Goal: Task Accomplishment & Management: Contribute content

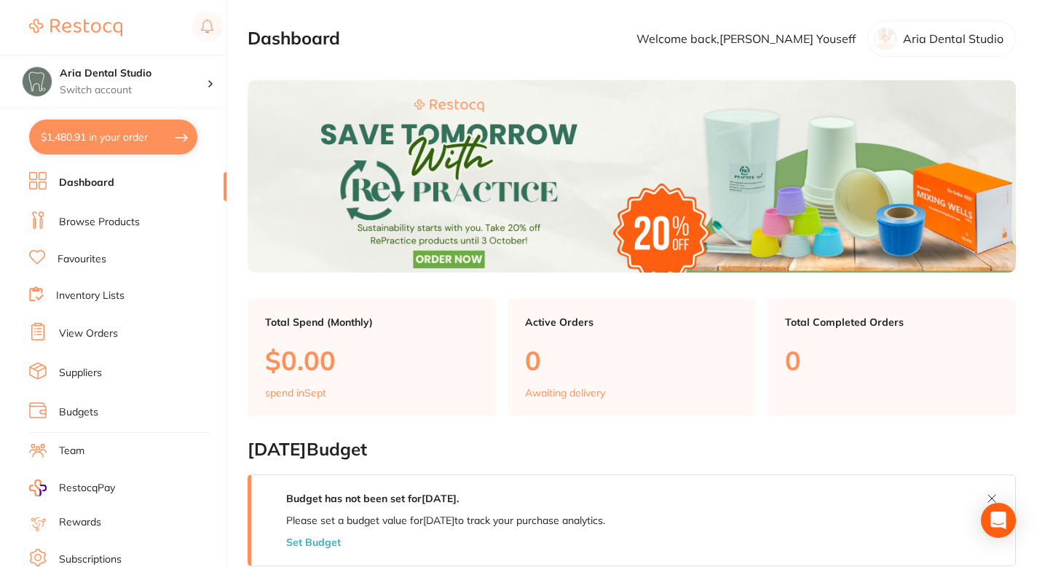
click at [100, 375] on link "Suppliers" at bounding box center [80, 373] width 43 height 15
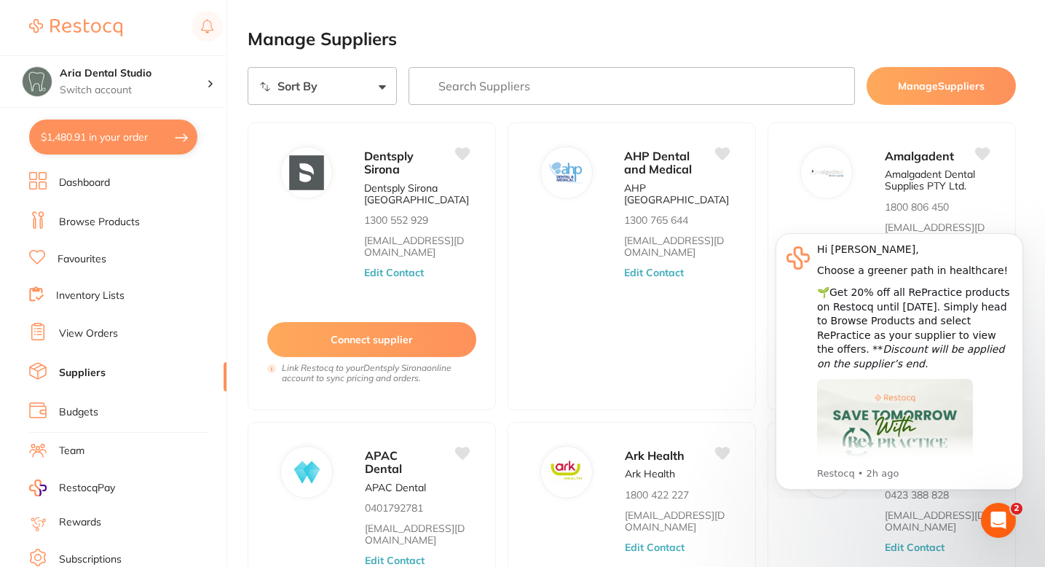
click at [133, 219] on link "Browse Products" at bounding box center [99, 222] width 81 height 15
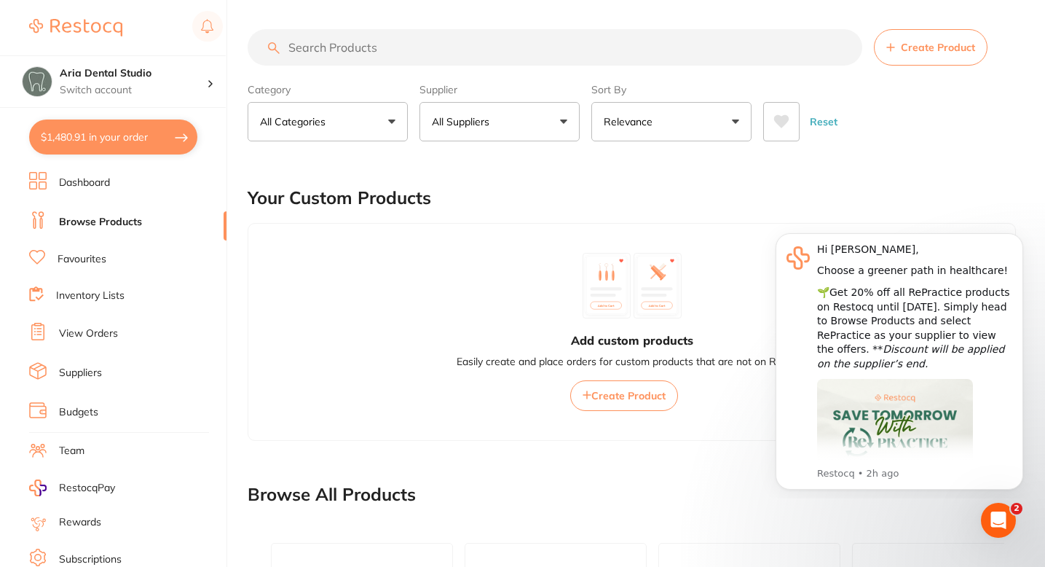
click at [140, 146] on button "$1,480.91 in your order" at bounding box center [113, 136] width 168 height 35
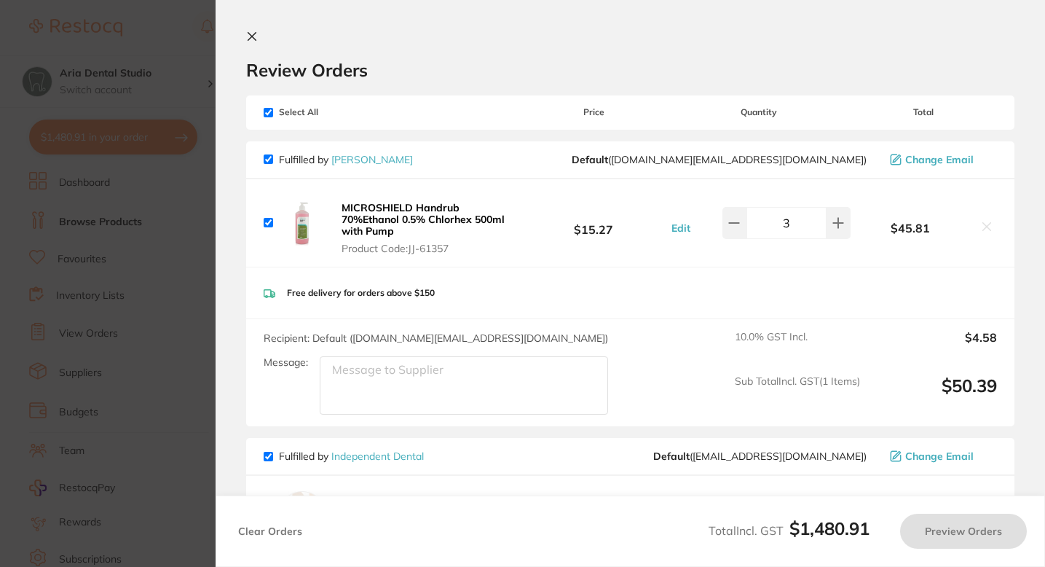
checkbox input "true"
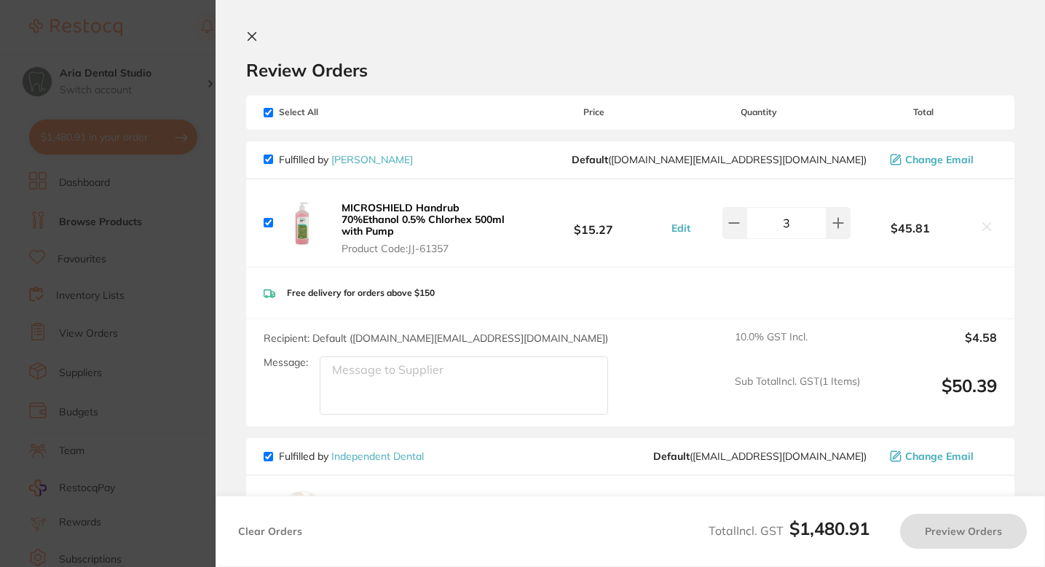
checkbox input "true"
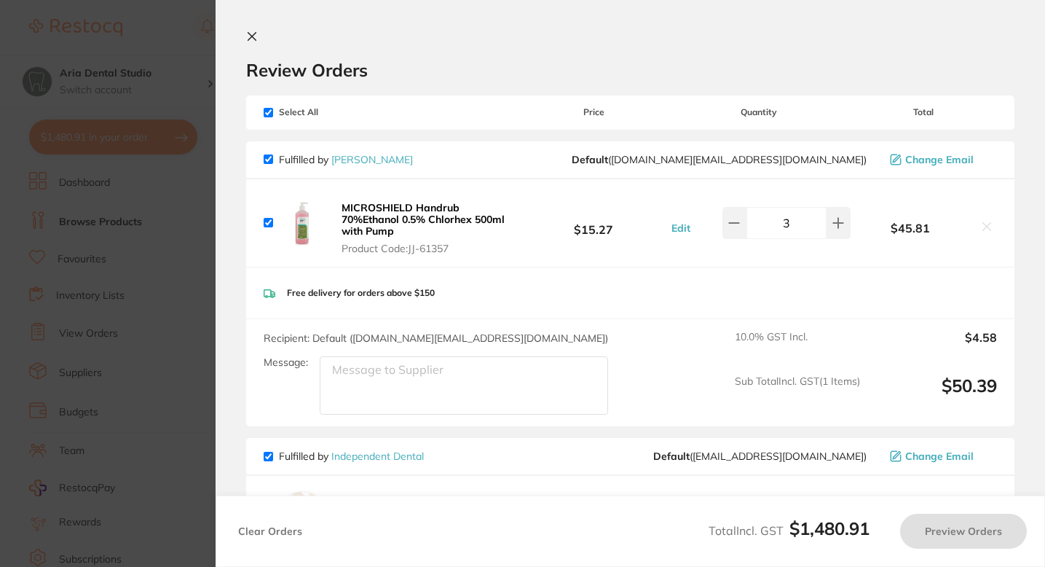
checkbox input "true"
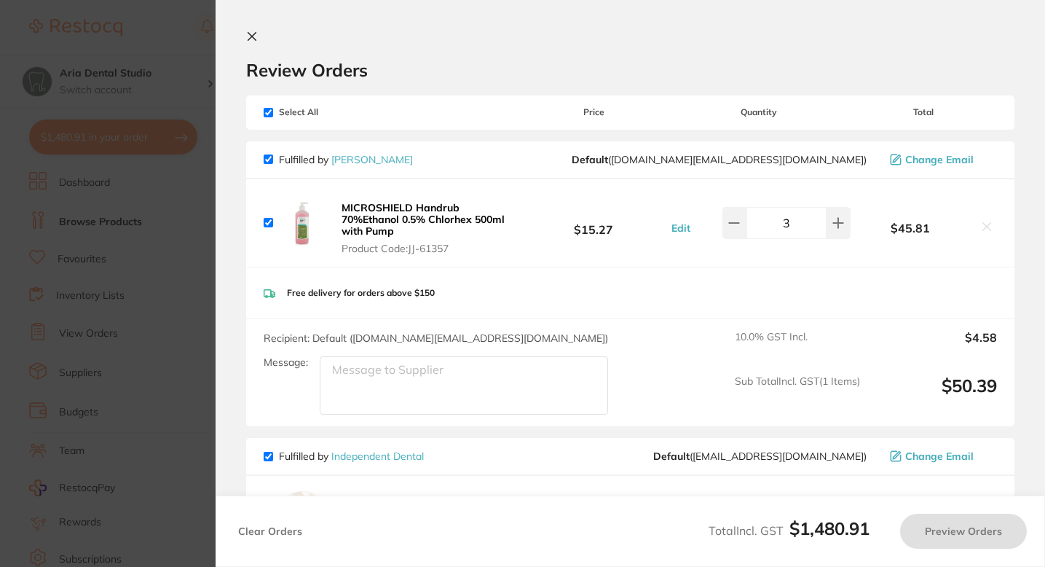
checkbox input "true"
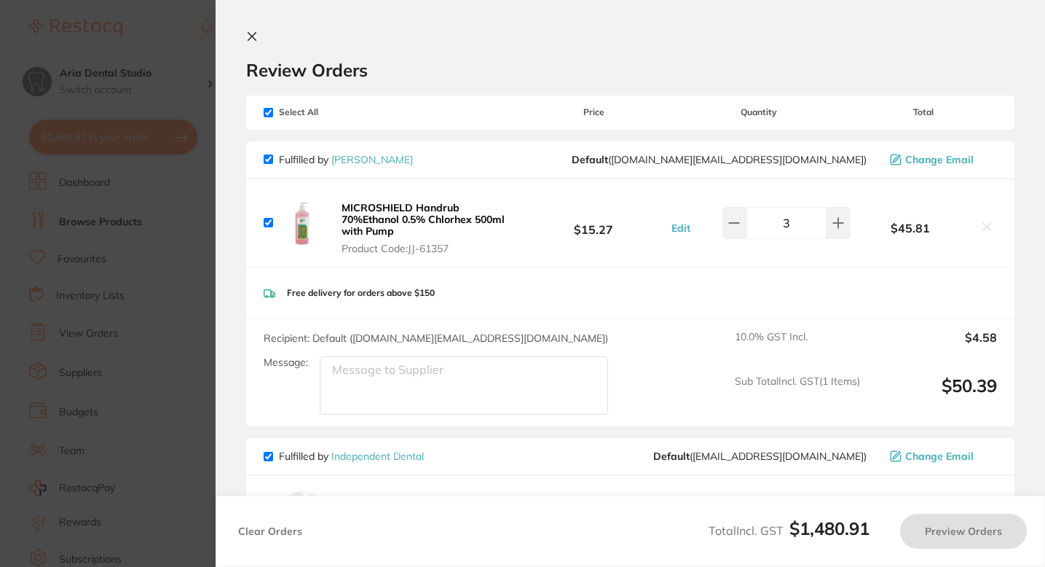
checkbox input "true"
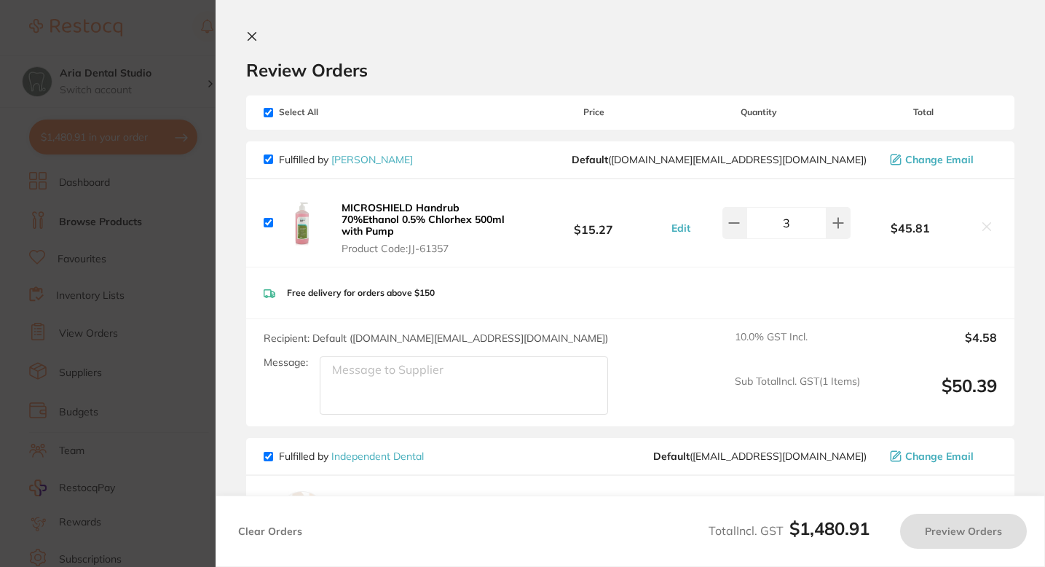
checkbox input "true"
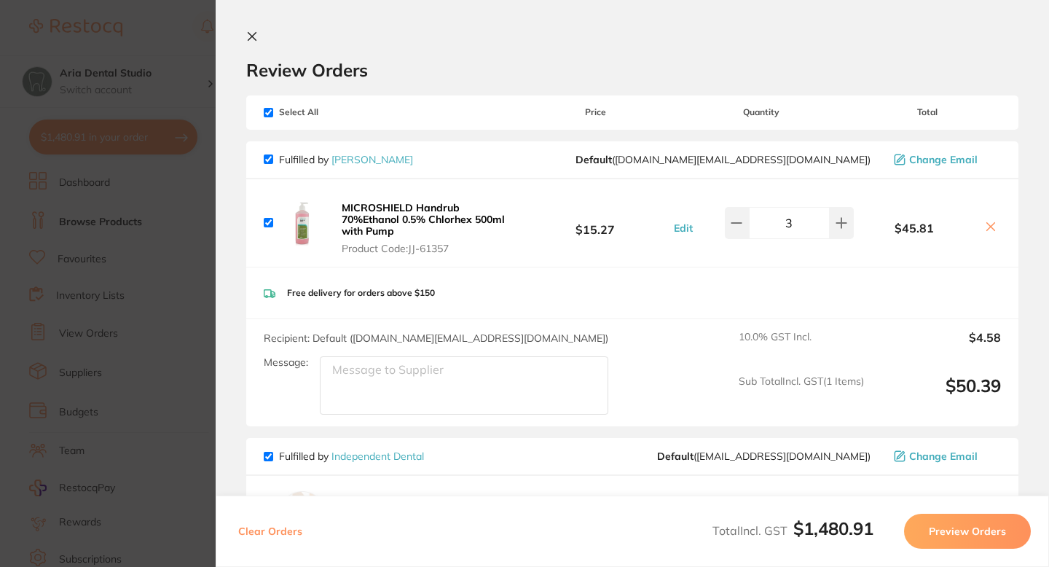
click at [353, 37] on div "Review Orders" at bounding box center [632, 56] width 772 height 50
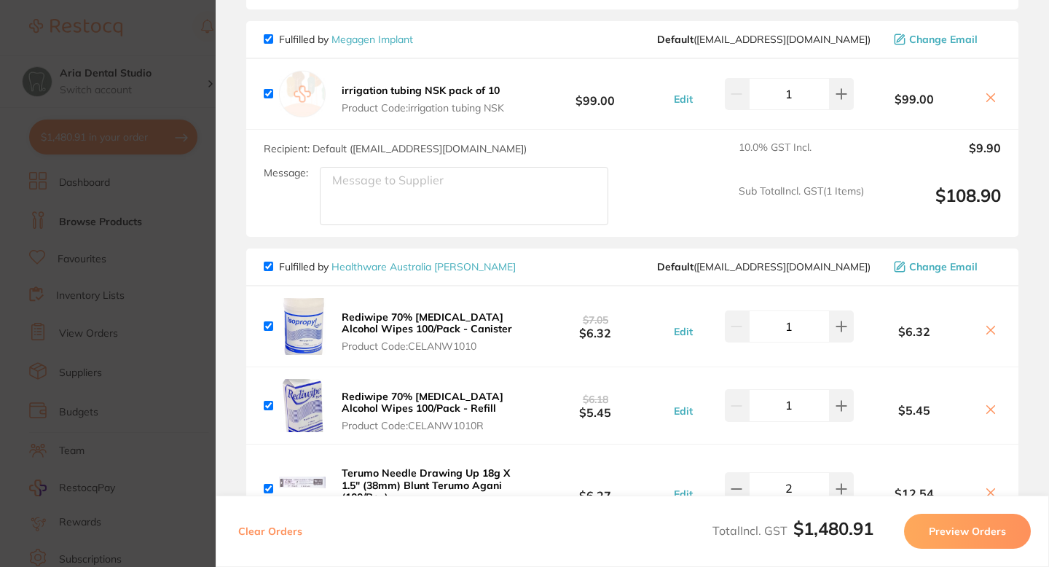
scroll to position [2010, 0]
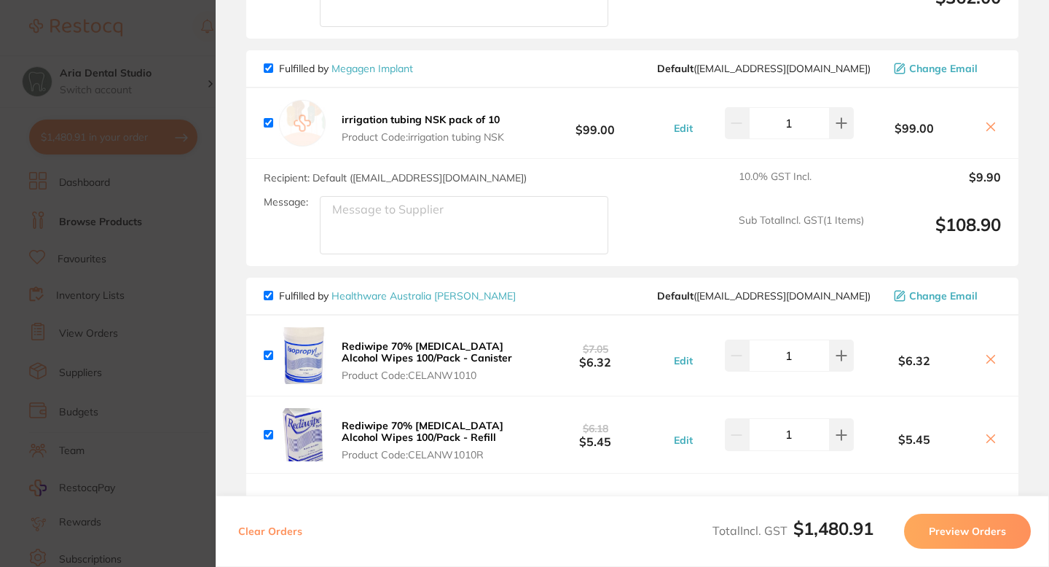
checkbox input "false"
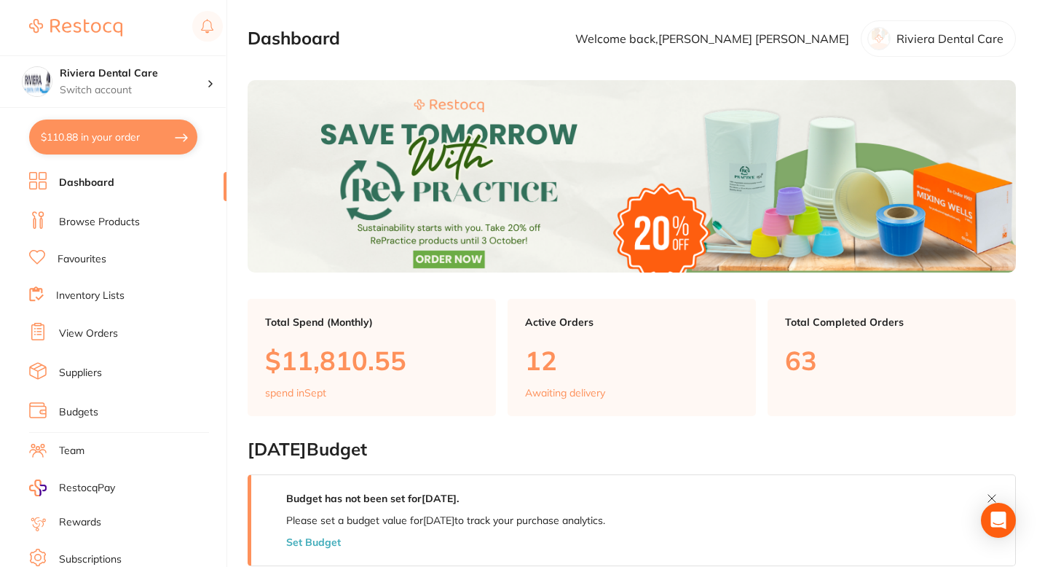
checkbox input "false"
click at [134, 227] on link "Browse Products" at bounding box center [99, 222] width 81 height 15
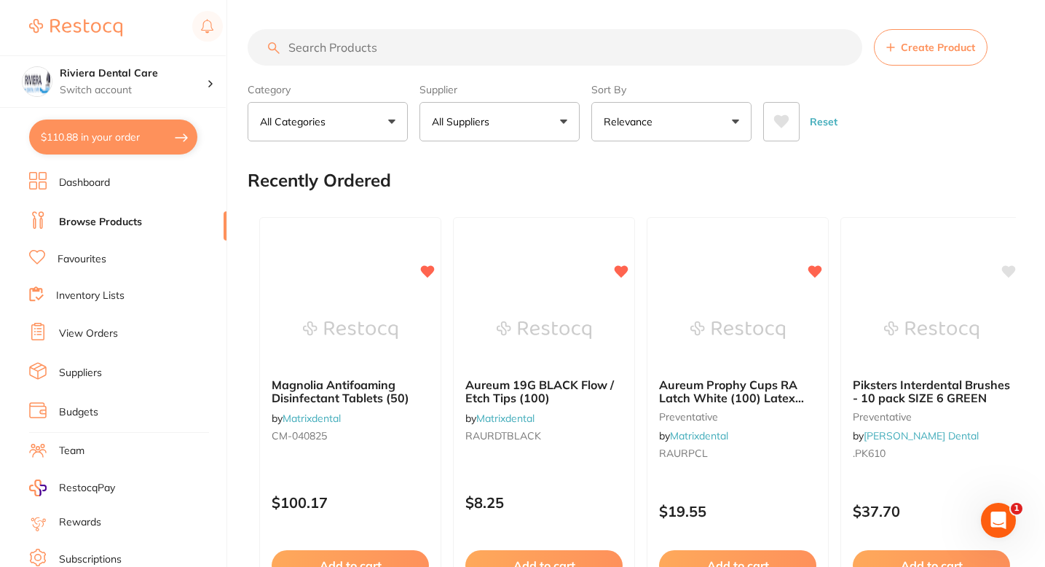
click at [924, 52] on span "Create Product" at bounding box center [938, 48] width 74 height 12
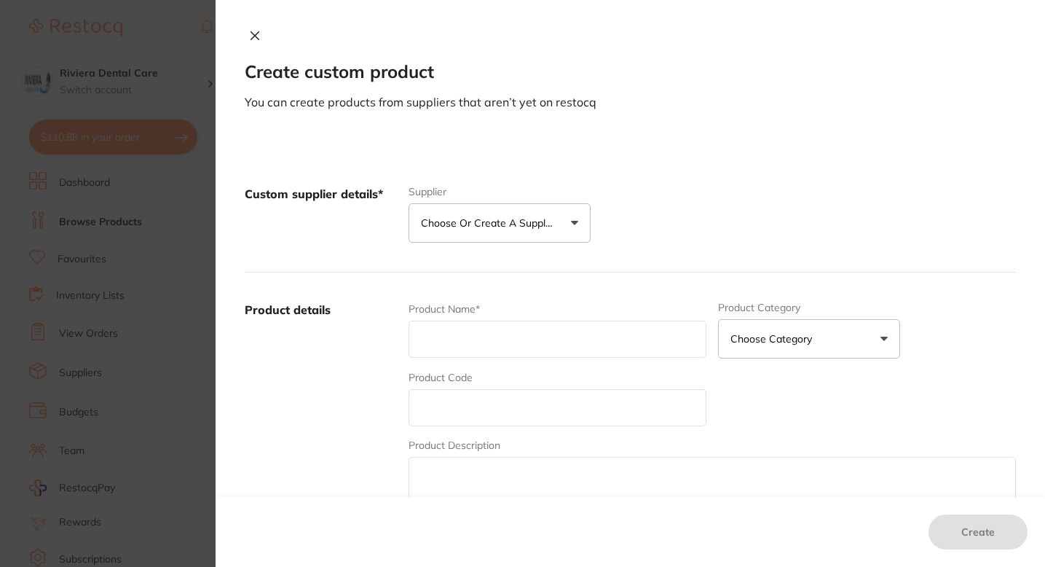
click at [546, 222] on p "Choose or create a supplier" at bounding box center [490, 223] width 138 height 15
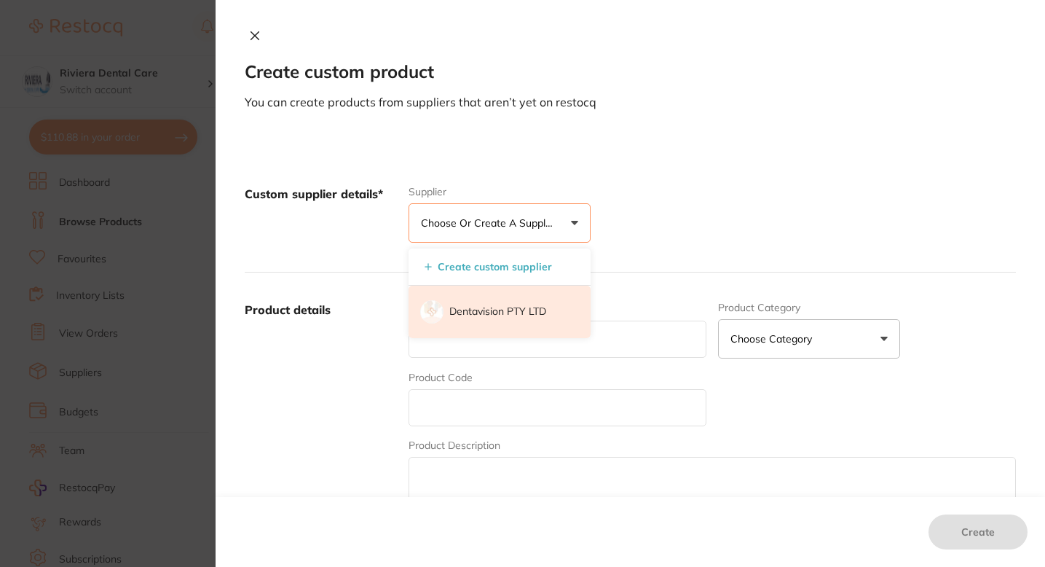
click at [492, 318] on p "Dentavision PTY LTD" at bounding box center [497, 311] width 97 height 15
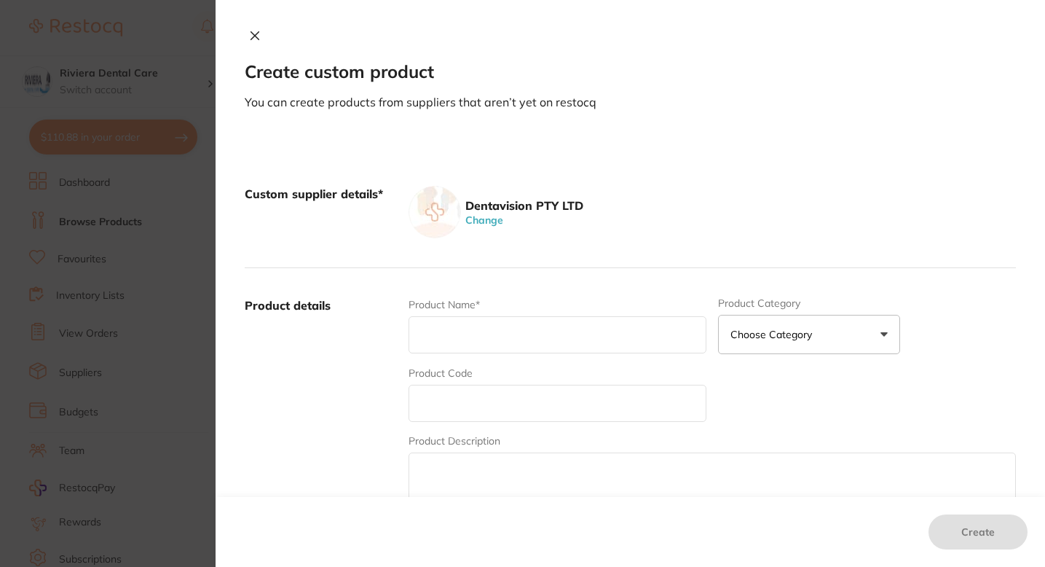
click at [433, 337] on input "text" at bounding box center [558, 334] width 298 height 37
paste input "Tokuyama Estilite Asteria Body Restorative PLT A2B (15) 0.2g"
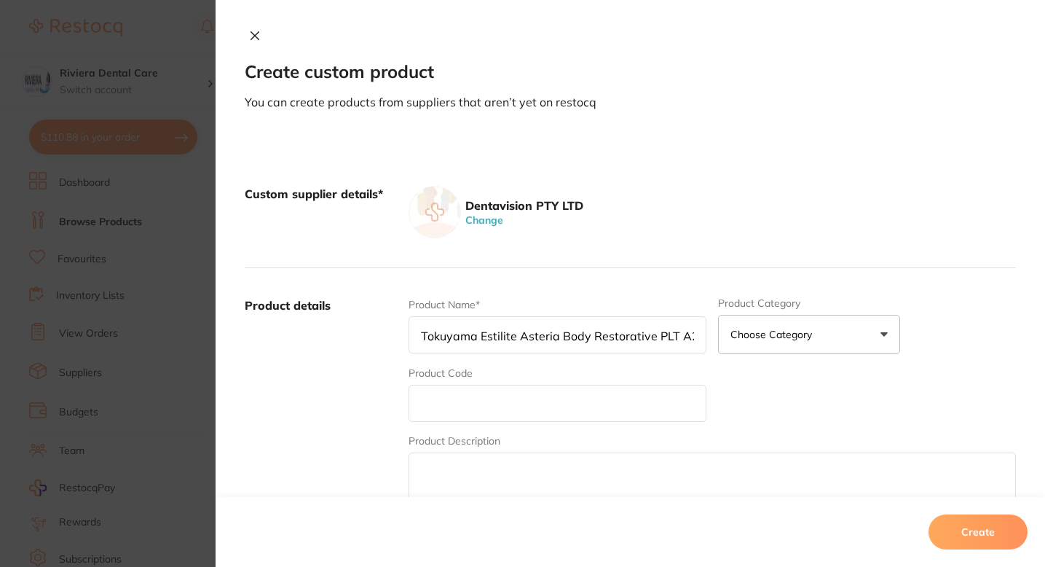
scroll to position [0, 60]
type input "Tokuyama Estilite Asteria Body Restorative PLT A2B (15) 0.2g"
click at [450, 394] on input "text" at bounding box center [558, 403] width 298 height 37
paste input "TOK10366"
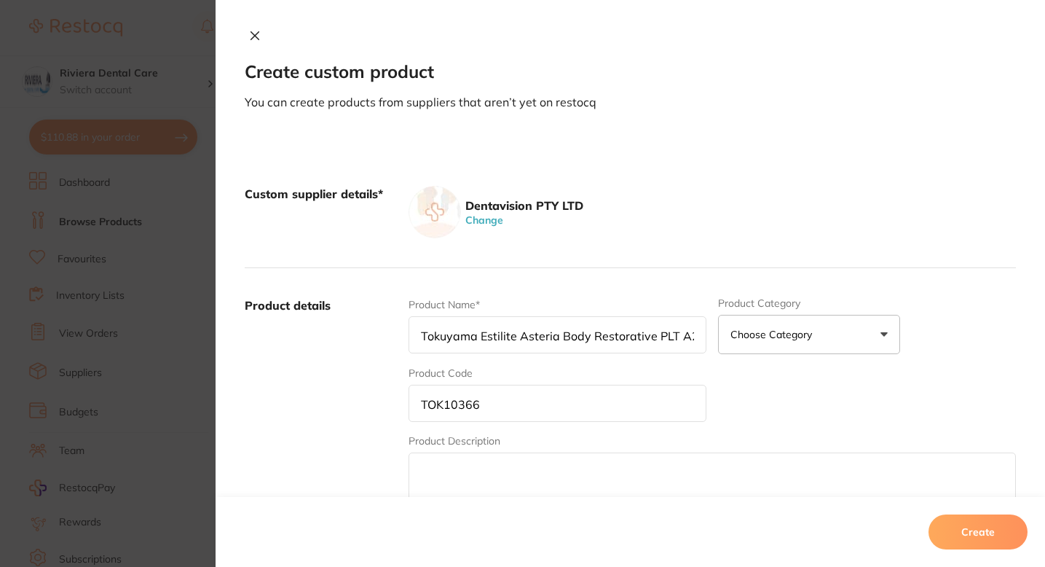
type input "TOK10366"
click at [431, 473] on textarea at bounding box center [712, 486] width 607 height 69
paste textarea "PALFIQUE ASTERIA universal composite system is focused on simplified restorativ…"
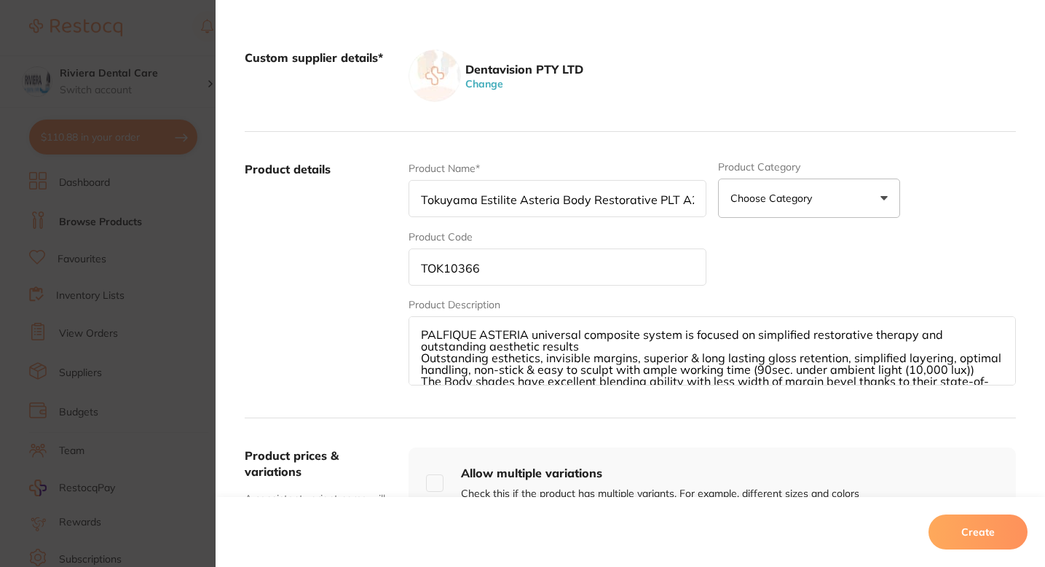
drag, startPoint x: 946, startPoint y: 371, endPoint x: 383, endPoint y: 294, distance: 568.4
click at [383, 294] on div "Product details Product Name* Tokuyama Estilite Asteria Body Restorative PLT A2…" at bounding box center [630, 275] width 771 height 286
drag, startPoint x: 961, startPoint y: 377, endPoint x: 399, endPoint y: 295, distance: 567.5
click at [399, 295] on div "Product details Product Name* Tokuyama Estilite Asteria Body Restorative PLT A2…" at bounding box center [630, 275] width 771 height 286
click at [591, 341] on textarea "PALFIQUE ASTERIA universal composite system is focused on simplified restorativ…" at bounding box center [712, 350] width 607 height 69
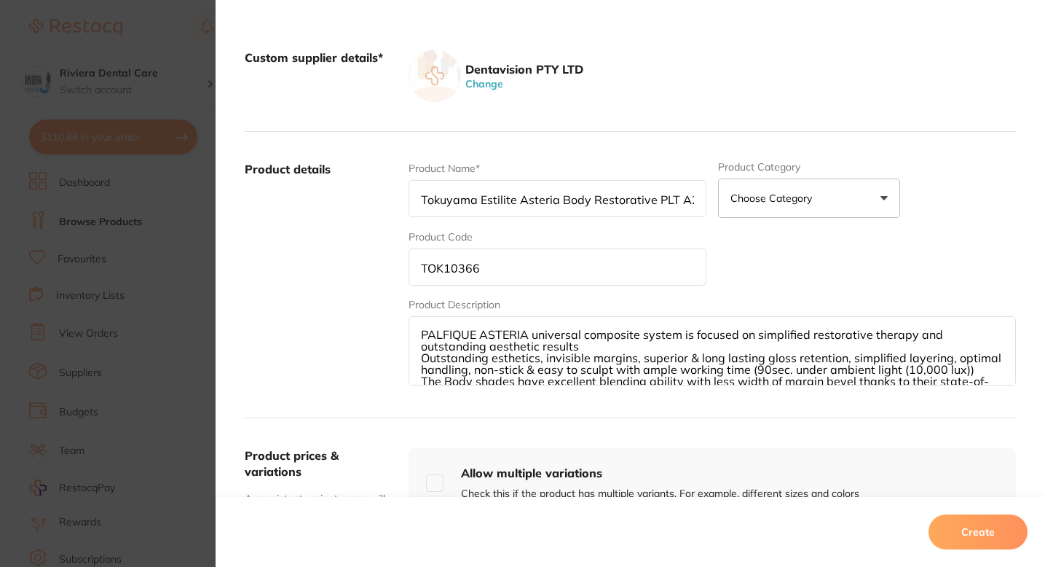
click at [583, 352] on textarea "PALFIQUE ASTERIA universal composite system is focused on simplified restorativ…" at bounding box center [712, 350] width 607 height 69
click at [575, 350] on textarea "PALFIQUE ASTERIA universal composite system is focused on simplified restorativ…" at bounding box center [712, 350] width 607 height 69
click at [585, 347] on textarea "PALFIQUE ASTERIA universal composite system is focused on simplified restorativ…" at bounding box center [712, 350] width 607 height 69
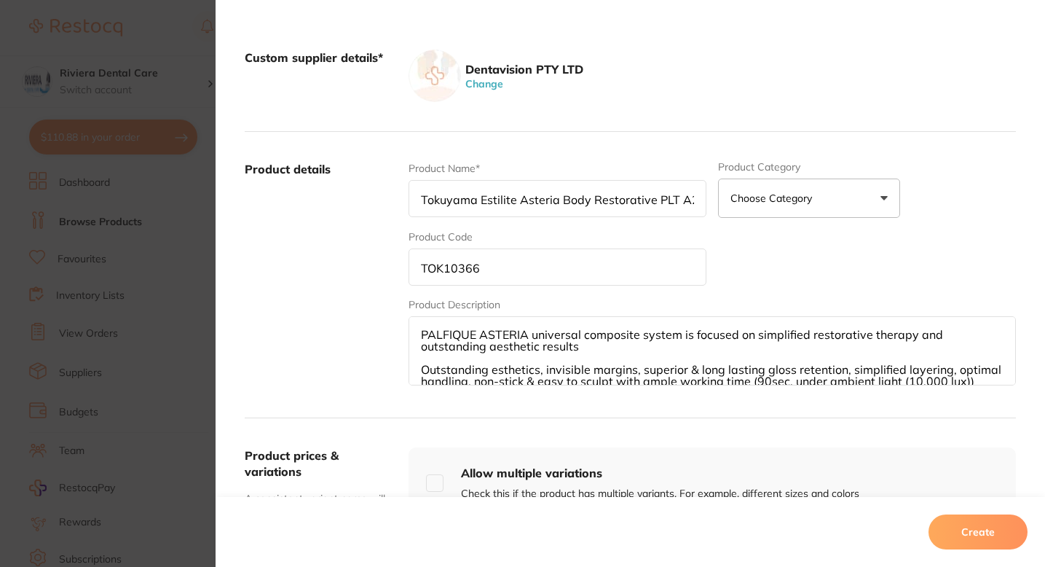
click at [597, 353] on textarea "PALFIQUE ASTERIA universal composite system is focused on simplified restorativ…" at bounding box center [712, 350] width 607 height 69
click at [578, 347] on textarea "PALFIQUE ASTERIA universal composite system is focused on simplified restorativ…" at bounding box center [712, 350] width 607 height 69
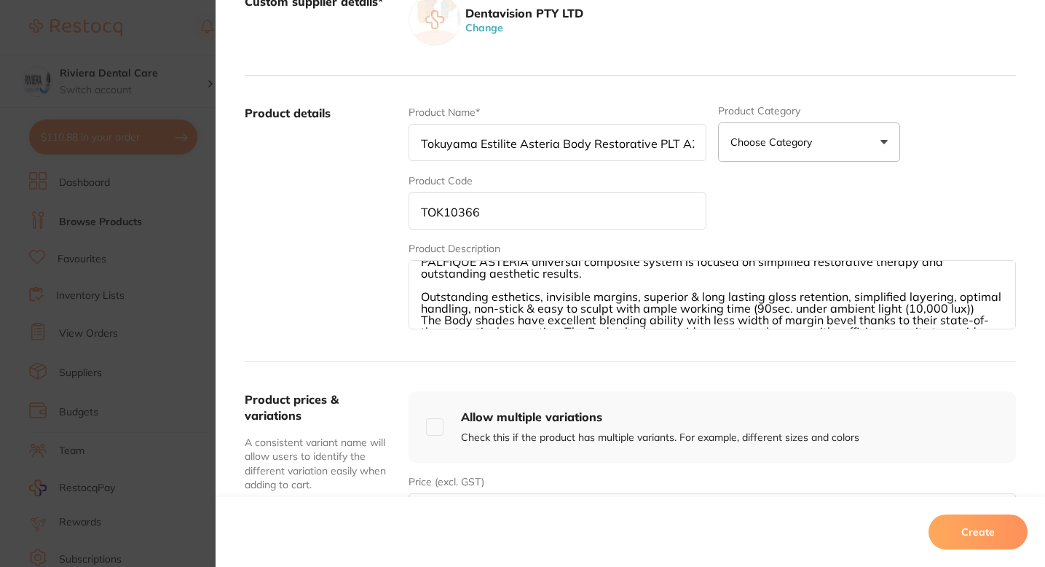
scroll to position [58, 0]
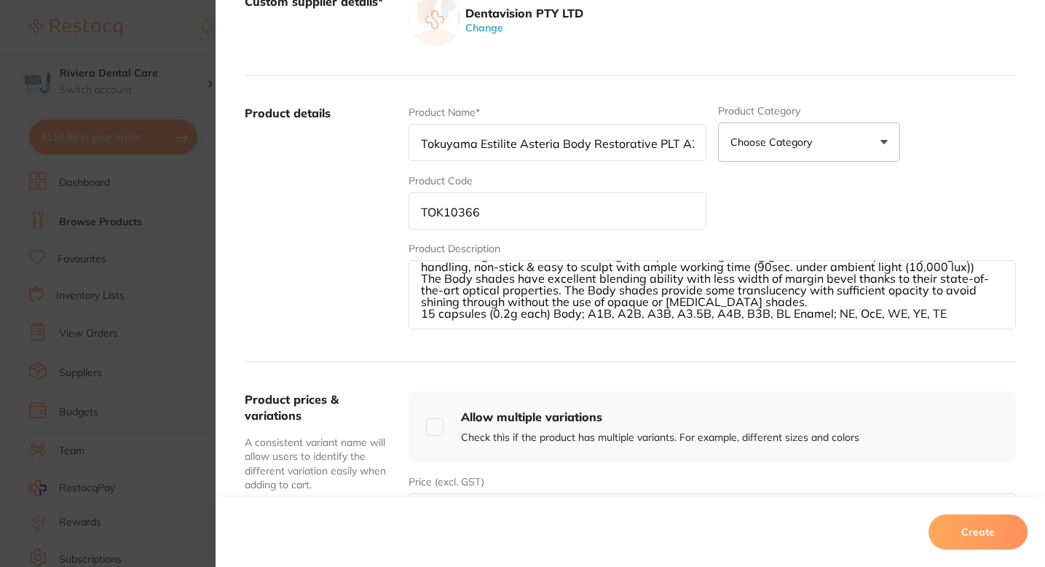
drag, startPoint x: 1011, startPoint y: 288, endPoint x: 1015, endPoint y: 317, distance: 29.4
click at [1015, 317] on div "Custom supplier details* Dentavision PTY LTD Change Product details Product Nam…" at bounding box center [631, 423] width 830 height 953
click at [967, 269] on textarea "PALFIQUE ASTERIA universal composite system is focused on simplified restorativ…" at bounding box center [712, 294] width 607 height 69
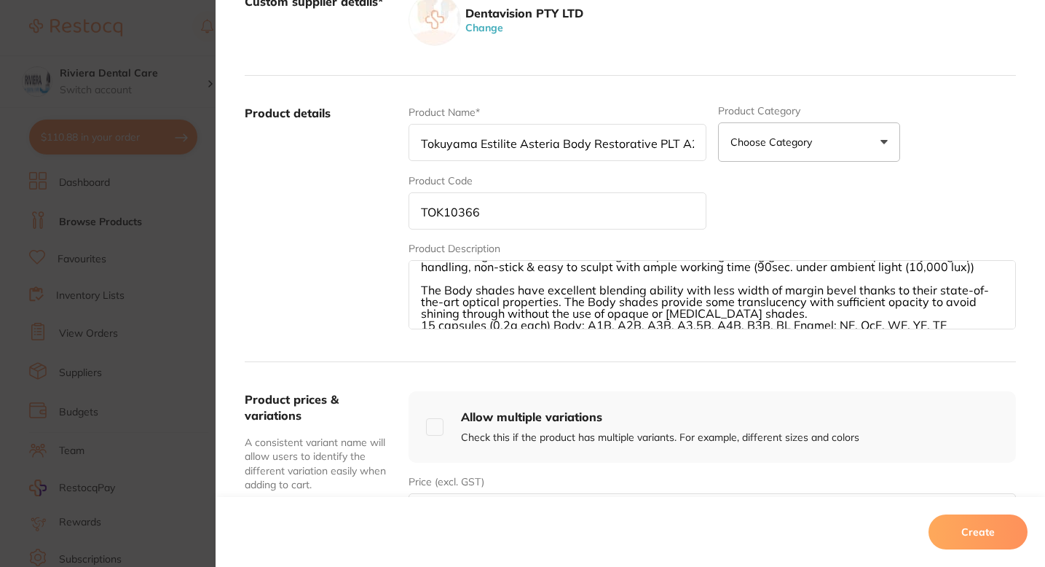
scroll to position [68, 0]
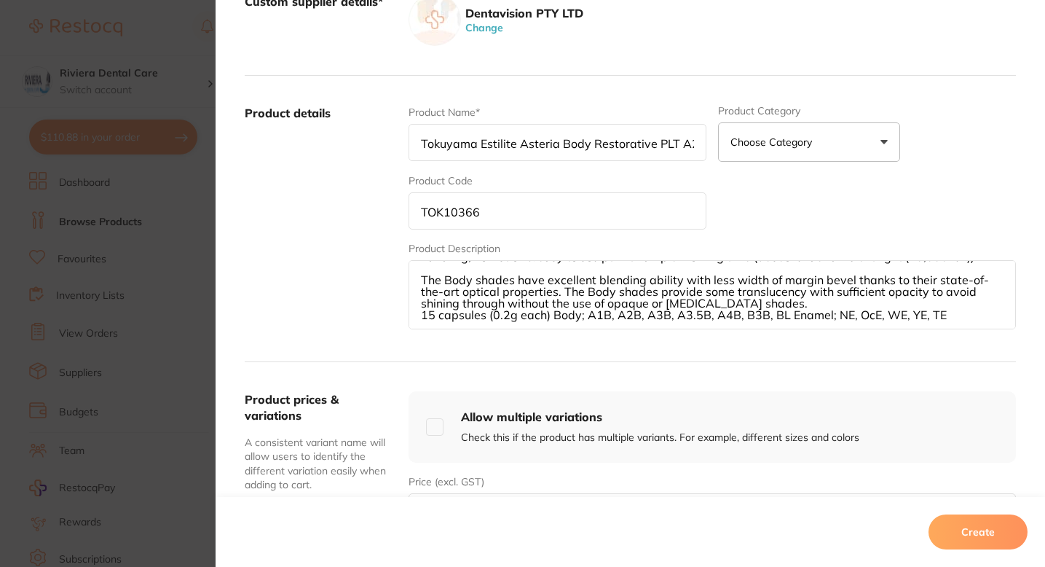
click at [780, 304] on textarea "PALFIQUE ASTERIA universal composite system is focused on simplified restorativ…" at bounding box center [712, 294] width 607 height 69
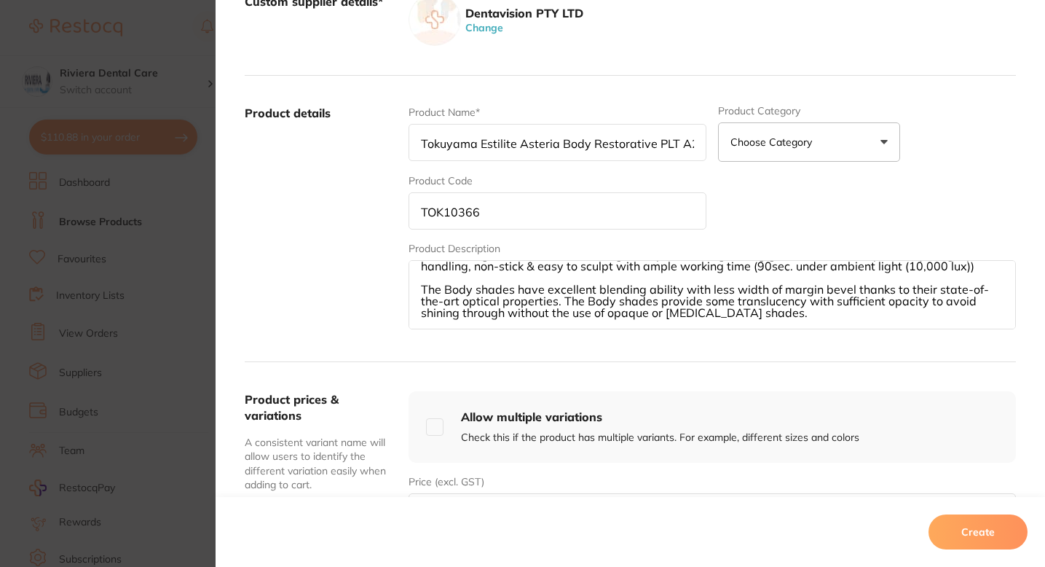
scroll to position [82, 0]
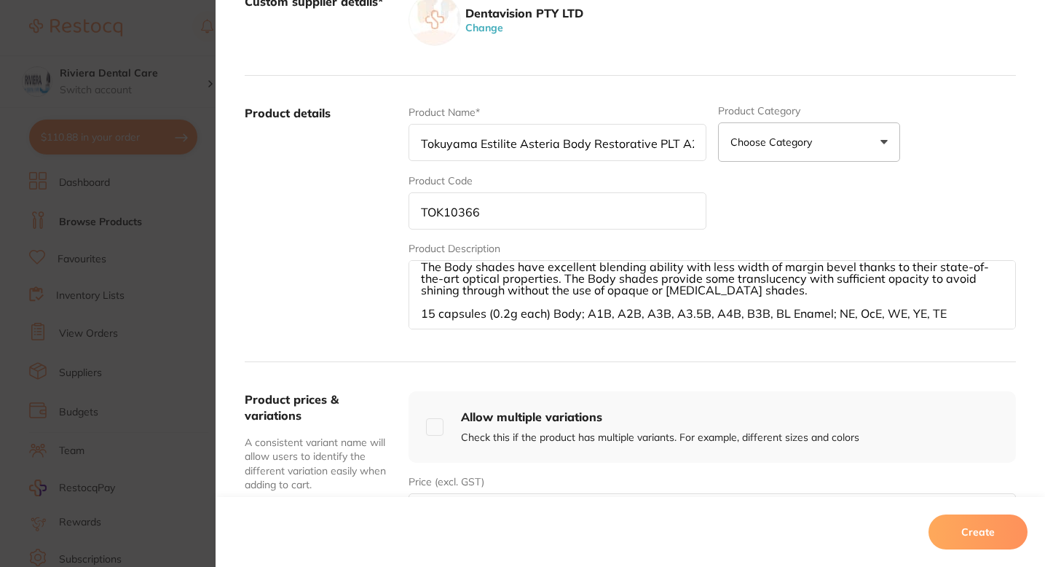
type textarea "PALFIQUE ASTERIA universal composite system is focused on simplified restorativ…"
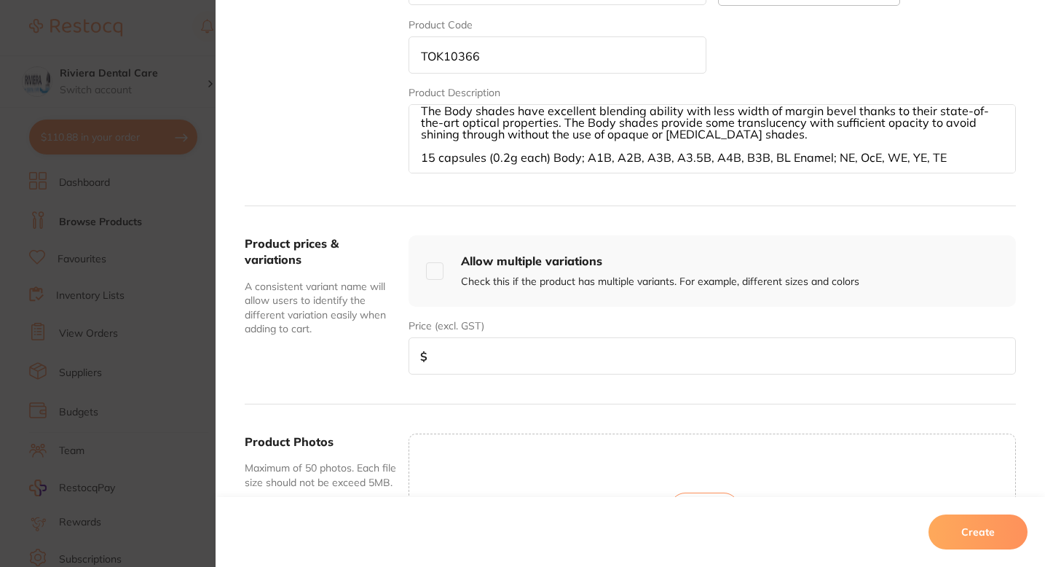
scroll to position [371, 0]
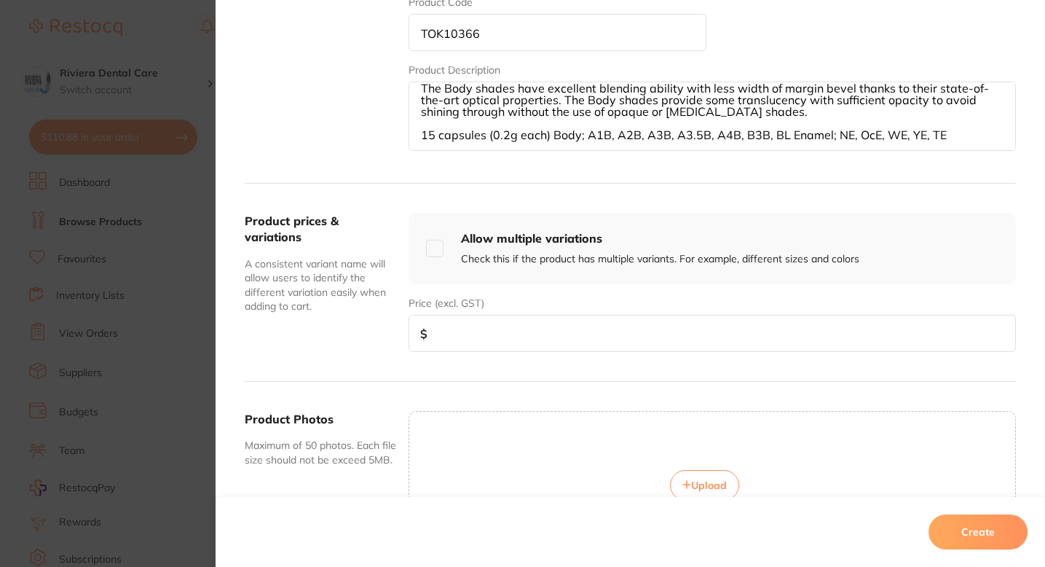
click at [602, 334] on input "number" at bounding box center [712, 333] width 607 height 37
paste input "80.00"
type input "80.00"
click at [709, 483] on span "Upload" at bounding box center [709, 485] width 36 height 13
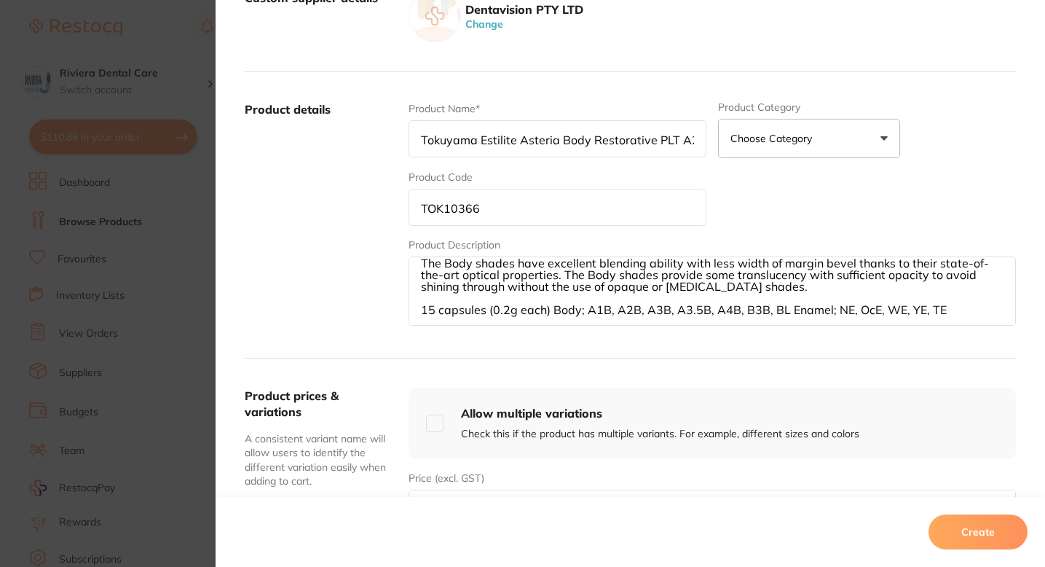
scroll to position [197, 0]
click at [422, 139] on input "Tokuyama Estilite Asteria Body Restorative PLT A2B (15) 0.2g" at bounding box center [558, 137] width 298 height 37
type input "Tokuyama Estilite Asteria Body Restorative PLT A2B (15) 0.2g"
click at [952, 534] on button "Create" at bounding box center [978, 531] width 99 height 35
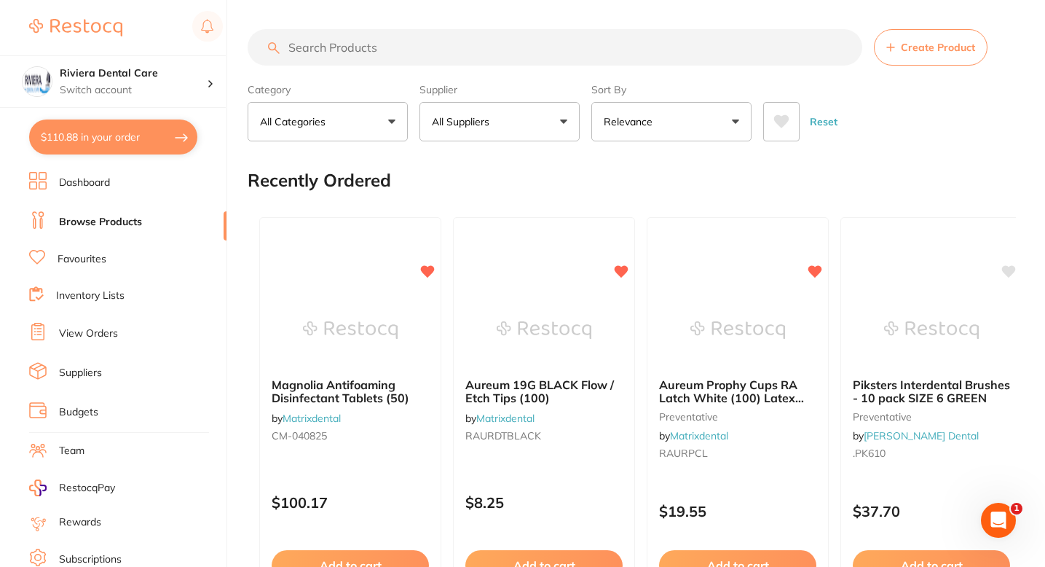
click at [559, 118] on button "All Suppliers" at bounding box center [500, 121] width 160 height 39
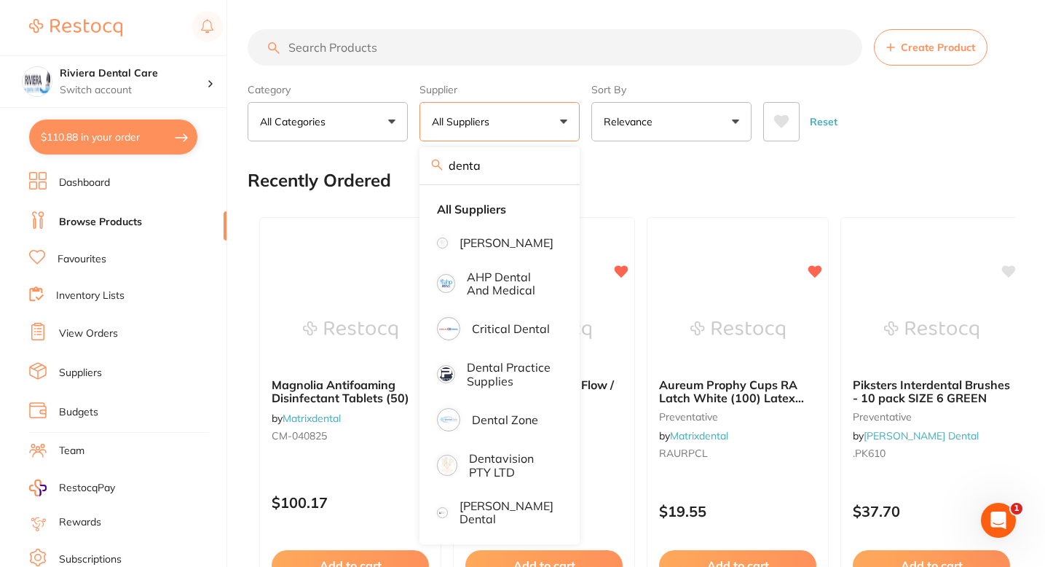
type input "dentavision"
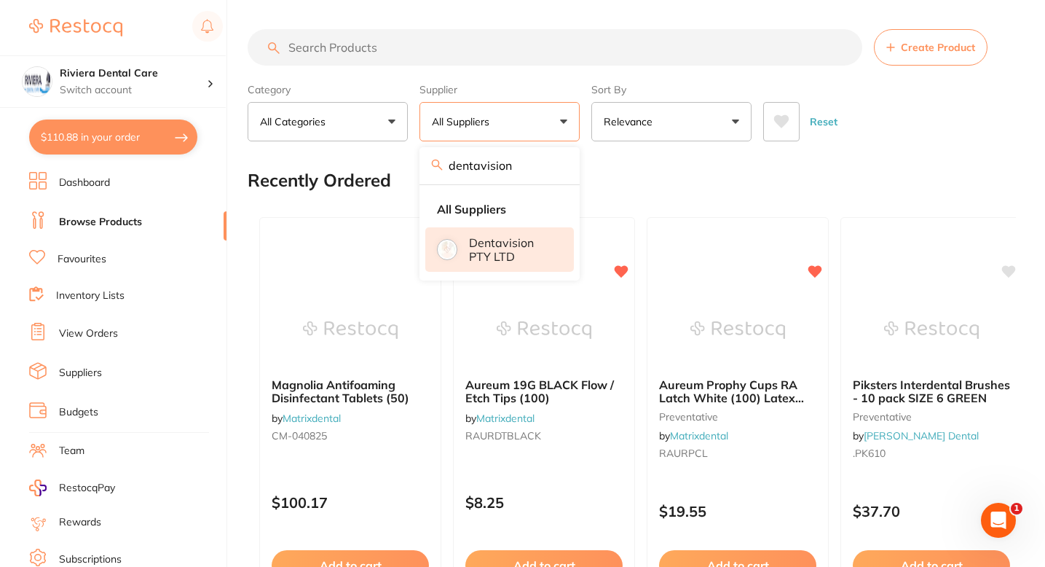
click at [512, 256] on p "Dentavision PTY LTD" at bounding box center [511, 249] width 84 height 27
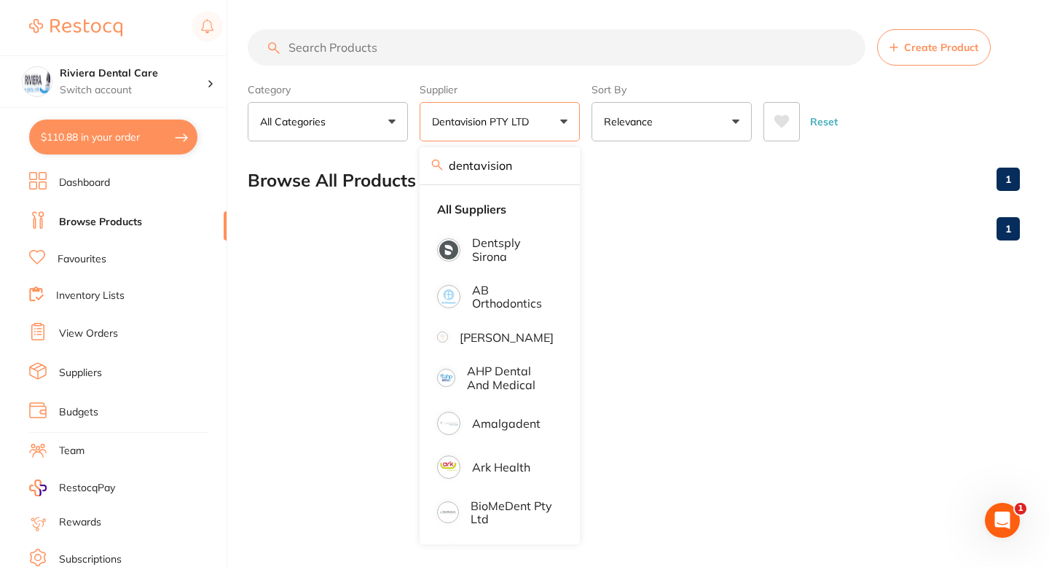
click at [770, 179] on div "Browse All Products 1" at bounding box center [634, 180] width 772 height 49
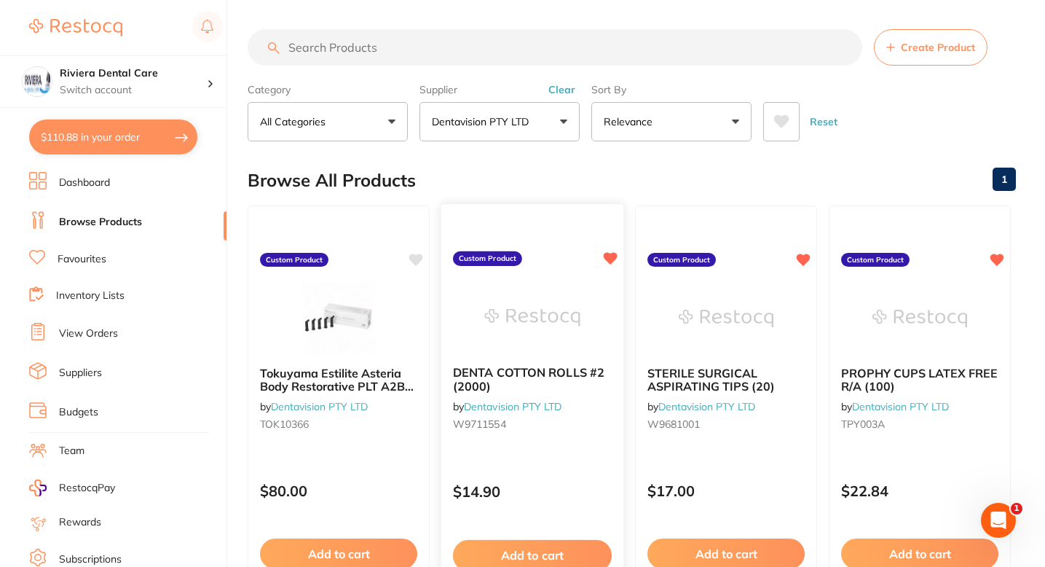
scroll to position [0, 0]
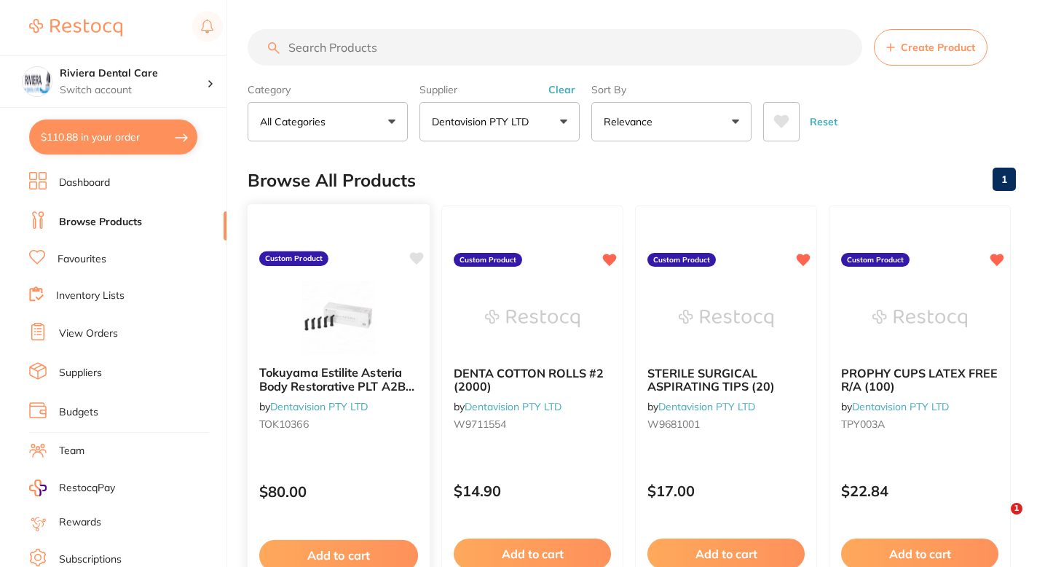
click at [420, 261] on icon at bounding box center [416, 258] width 15 height 15
click at [908, 50] on span "Create Product" at bounding box center [938, 48] width 74 height 12
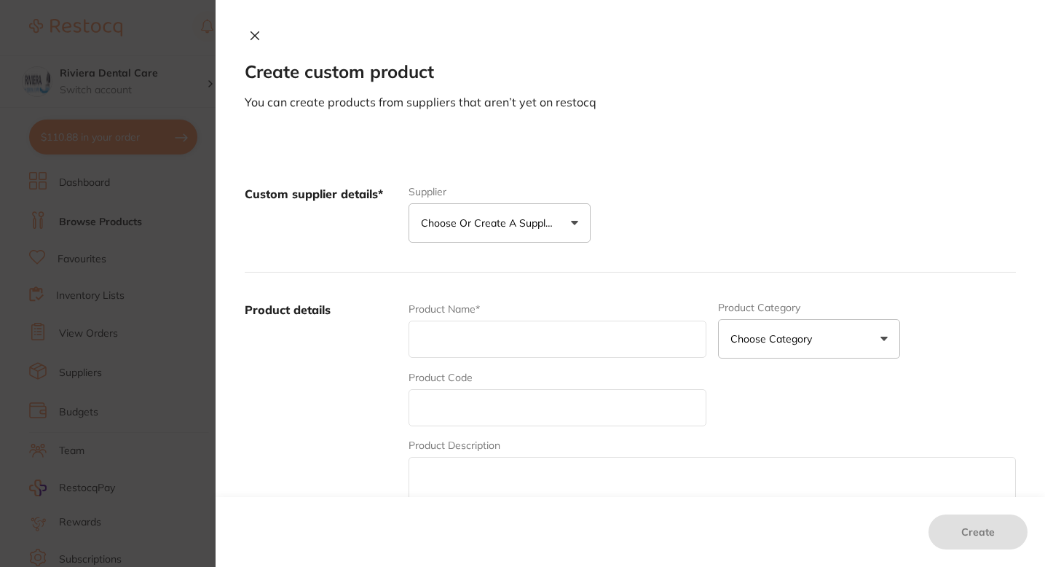
click at [509, 226] on p "Choose or create a supplier" at bounding box center [490, 223] width 138 height 15
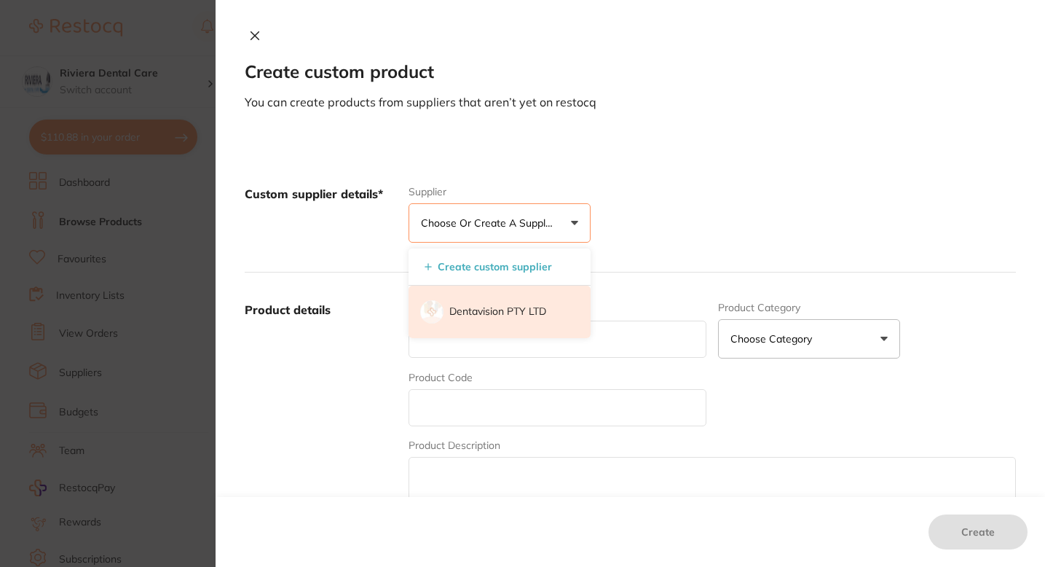
click at [502, 319] on li "Dentavision PTY LTD" at bounding box center [500, 312] width 182 height 52
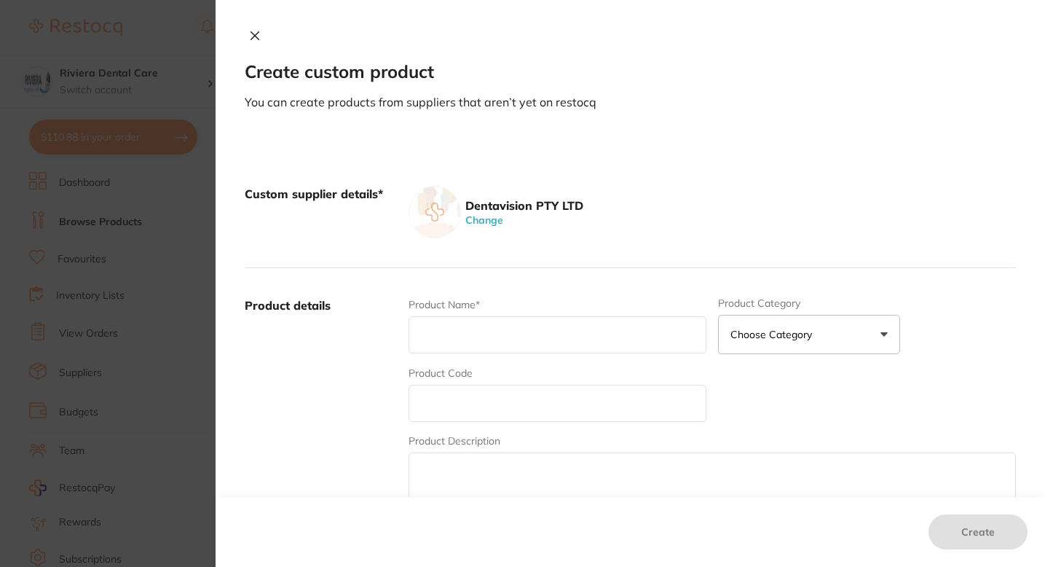
click at [533, 339] on input "text" at bounding box center [558, 334] width 298 height 37
paste input "Tokuyama Estilita Asteria Body Restorative PLT A3B (15) 0.2g"
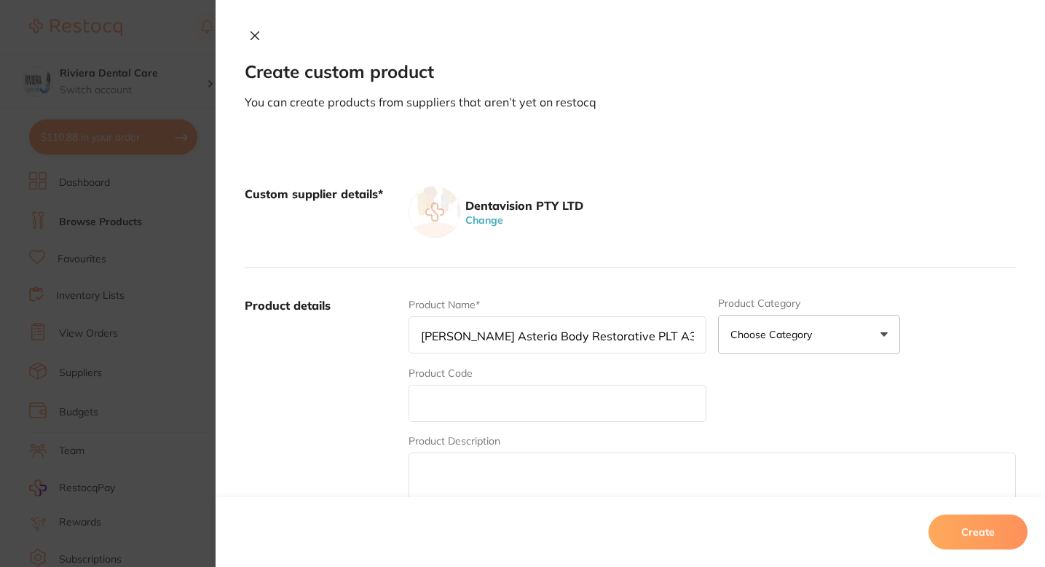
drag, startPoint x: 421, startPoint y: 335, endPoint x: 342, endPoint y: 340, distance: 79.6
click at [342, 340] on div "Product details Product Name* Tokuyama Estilita Asteria Body Restorative PLT A3…" at bounding box center [630, 411] width 771 height 286
type input "Tokuyama Estilita Asteria Body Restorative PLT A3B (15) 0.2g"
click at [444, 404] on input "text" at bounding box center [558, 403] width 298 height 37
paste input "TOK10367"
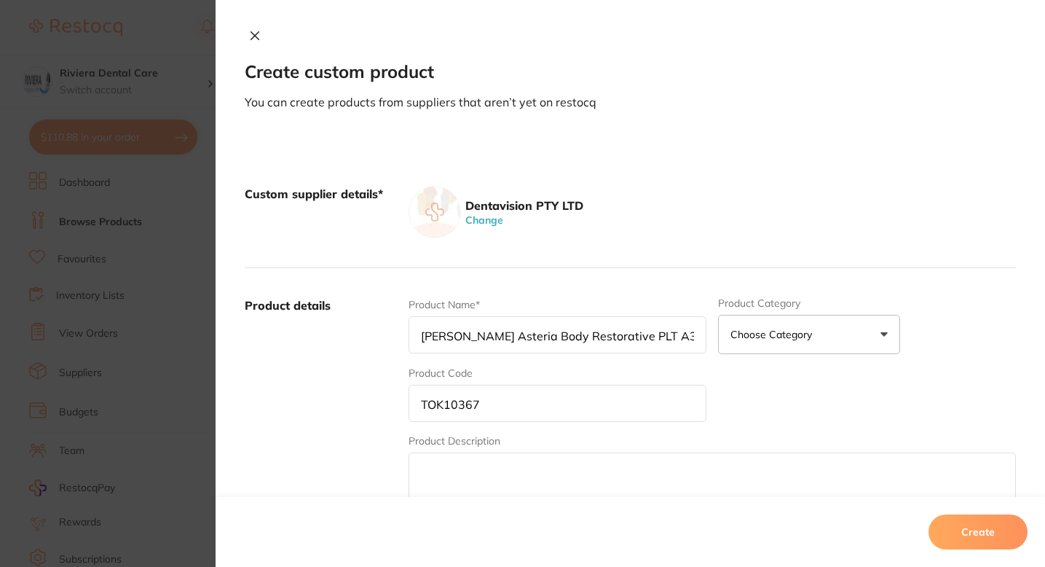
type input "TOK10367"
drag, startPoint x: 697, startPoint y: 337, endPoint x: 379, endPoint y: 323, distance: 318.6
click at [379, 323] on div "Product details Product Name* Tokuyama Estilita Asteria Body Restorative PLT A3…" at bounding box center [630, 411] width 771 height 286
paste input "TOKUYAMA ESTELITE ASTERIA BODY RESTORATIVE PLT A3B (15) 0.2g"
drag, startPoint x: 693, startPoint y: 340, endPoint x: 342, endPoint y: 332, distance: 350.4
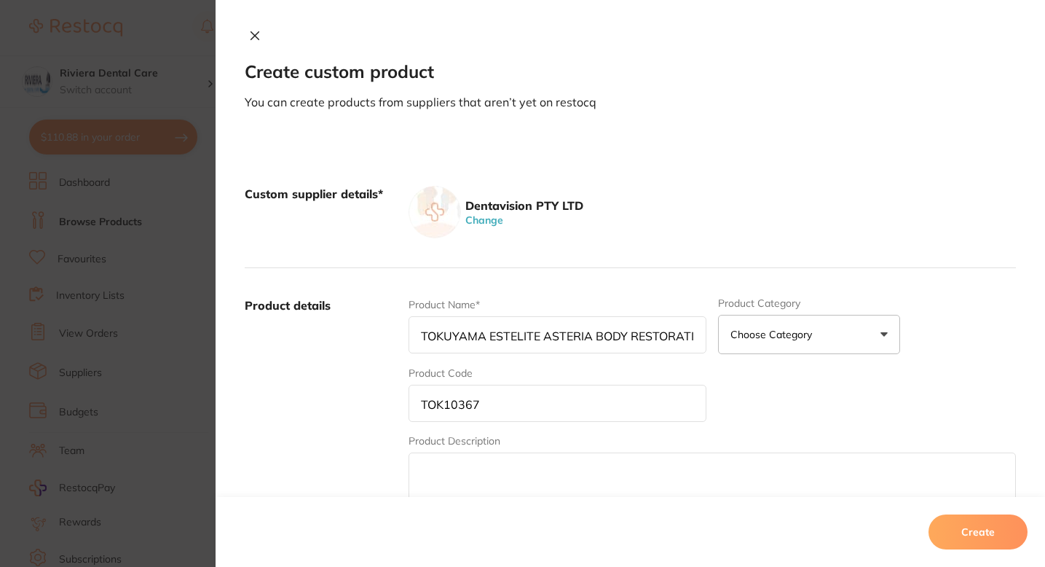
click at [342, 332] on div "Product details Product Name* TOKUYAMA ESTELITE ASTERIA BODY RESTORATIVE PLT A3…" at bounding box center [630, 411] width 771 height 286
type input "TOKUYAMA ESTELITE ASTERIA BODY RESTORATIVE PLT A3B (15) 0.2g (15) 0.2g"
click at [427, 465] on textarea at bounding box center [712, 486] width 607 height 69
paste textarea "PALFIQUE ASTERIA universal composite system is focused on simplified restorativ…"
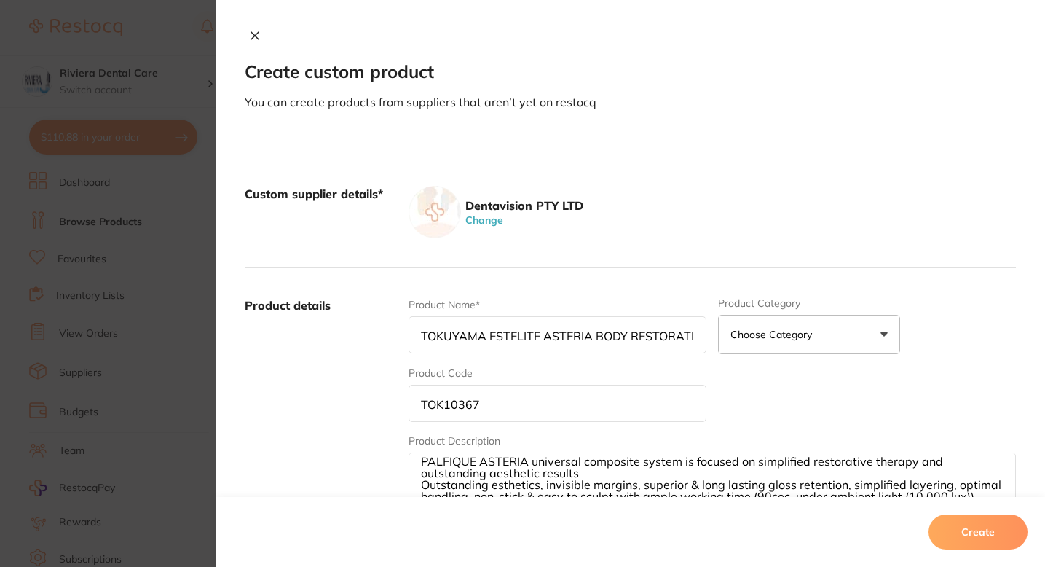
scroll to position [4, 0]
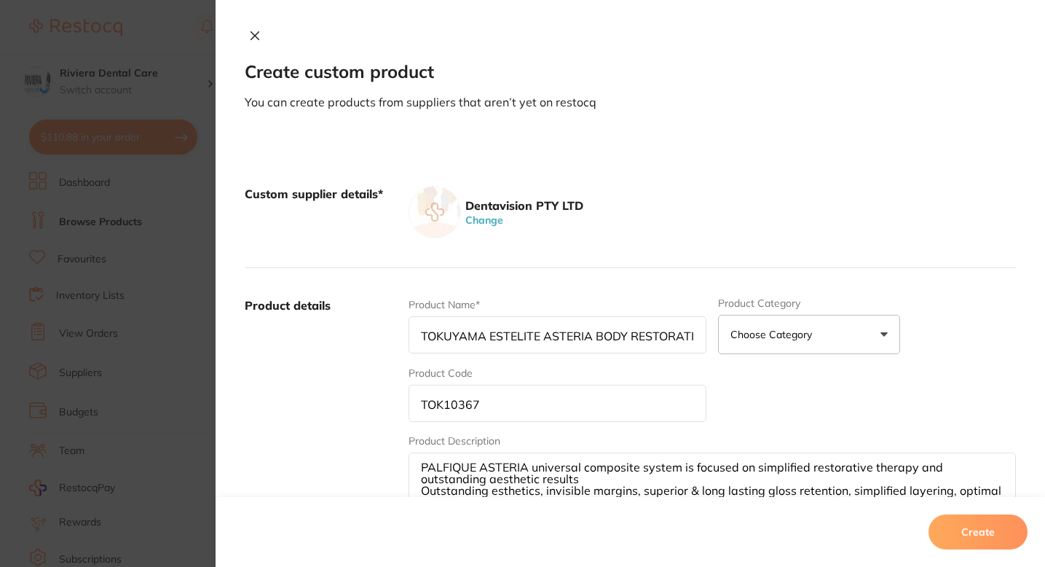
click at [602, 479] on textarea "PALFIQUE ASTERIA universal composite system is focused on simplified restorativ…" at bounding box center [712, 486] width 607 height 69
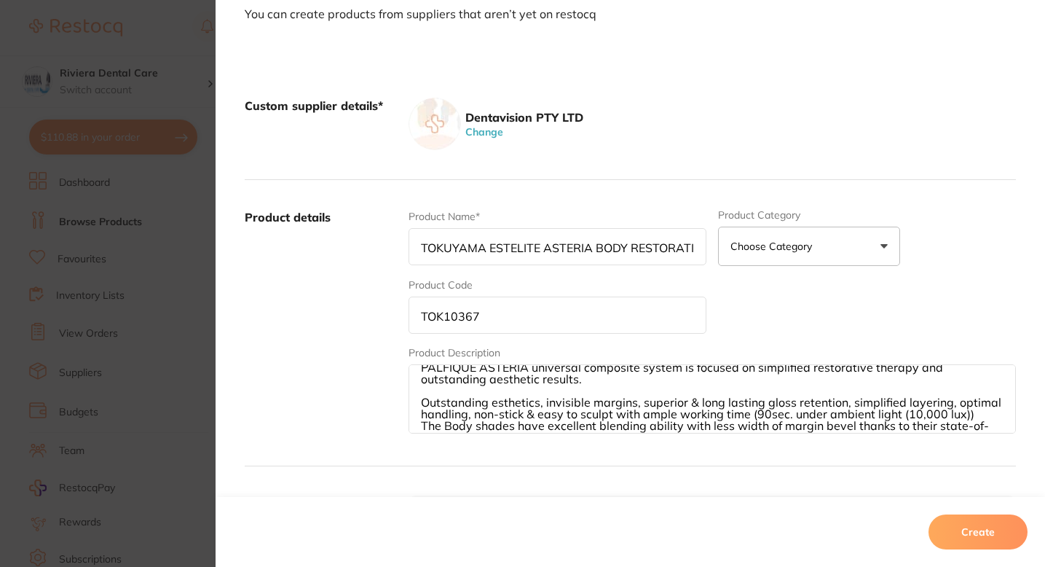
scroll to position [95, 0]
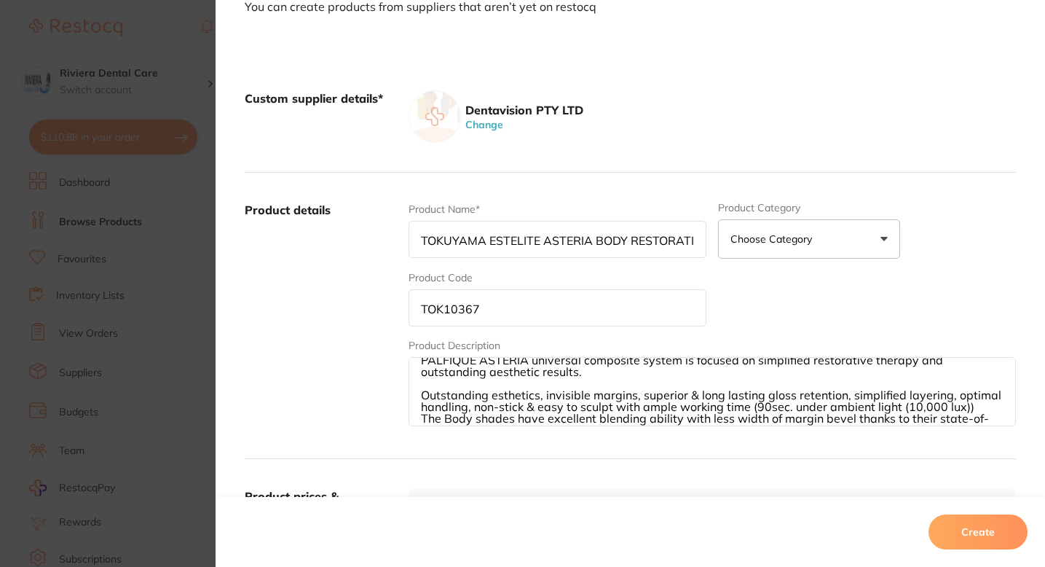
click at [976, 404] on textarea "PALFIQUE ASTERIA universal composite system is focused on simplified restorativ…" at bounding box center [712, 391] width 607 height 69
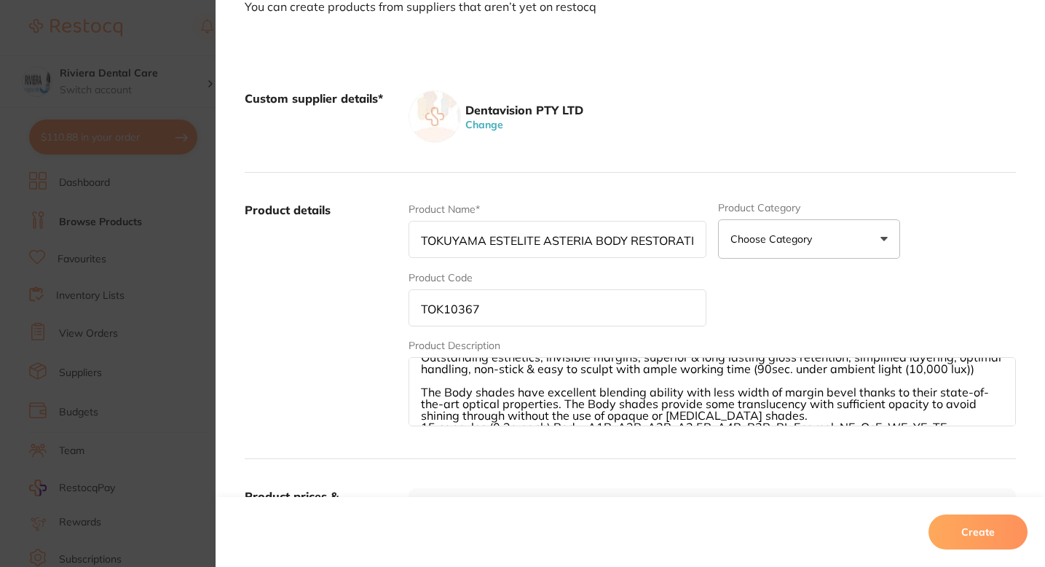
scroll to position [70, 0]
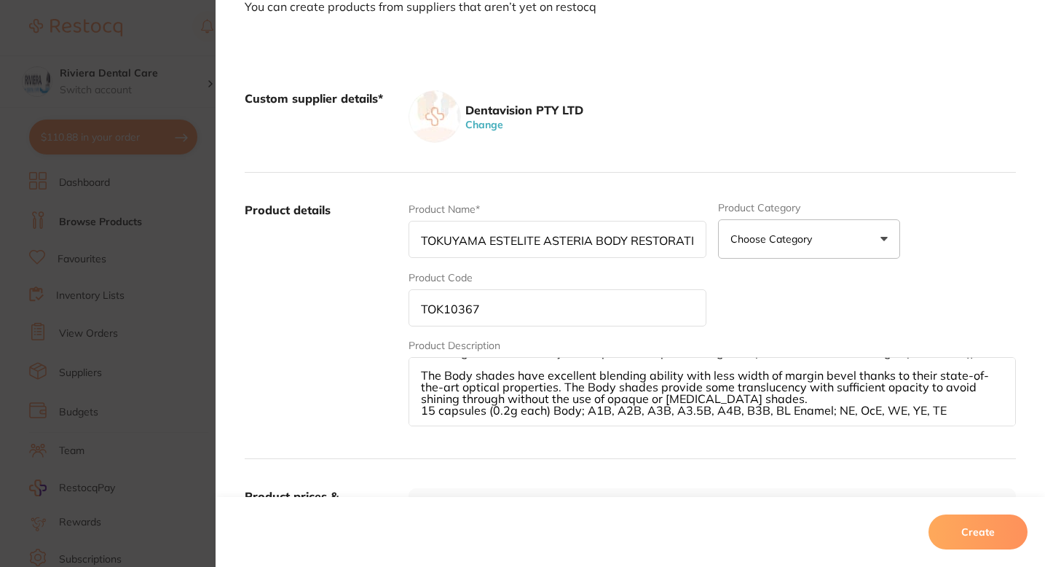
click at [784, 401] on textarea "PALFIQUE ASTERIA universal composite system is focused on simplified restorativ…" at bounding box center [712, 391] width 607 height 69
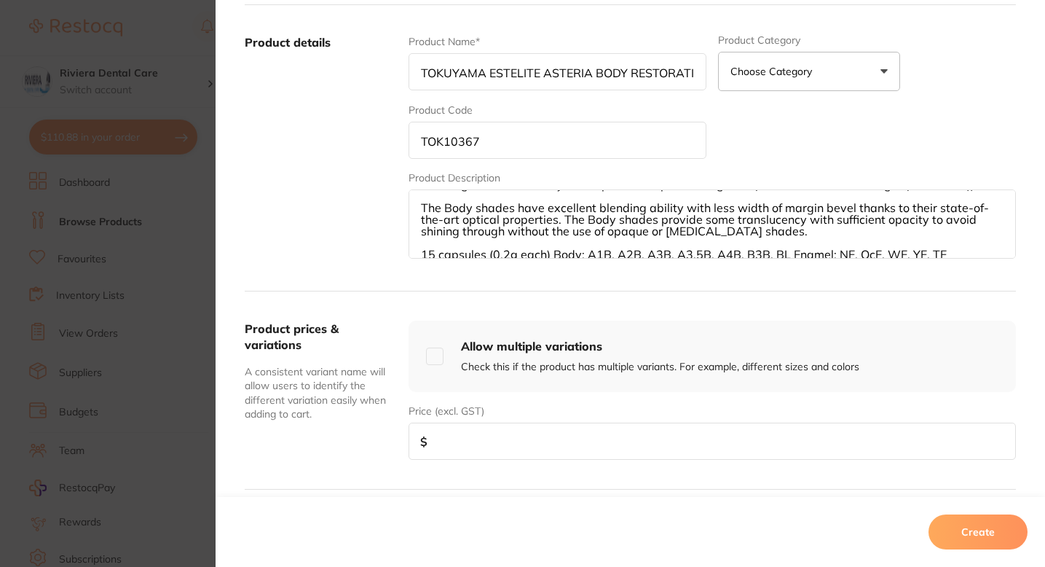
scroll to position [286, 0]
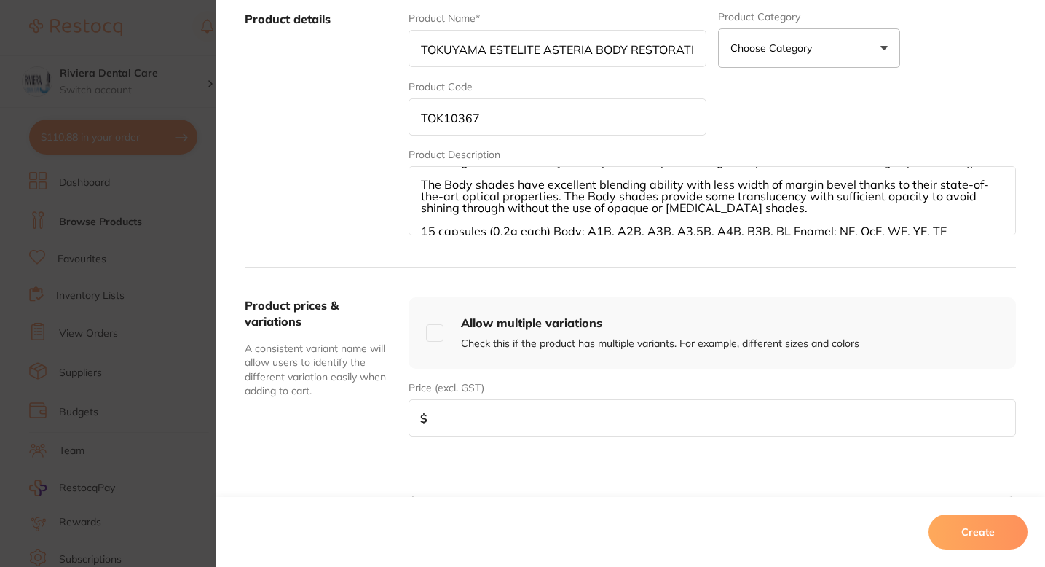
type textarea "PALFIQUE ASTERIA universal composite system is focused on simplified restorativ…"
click at [734, 421] on input "number" at bounding box center [712, 417] width 607 height 37
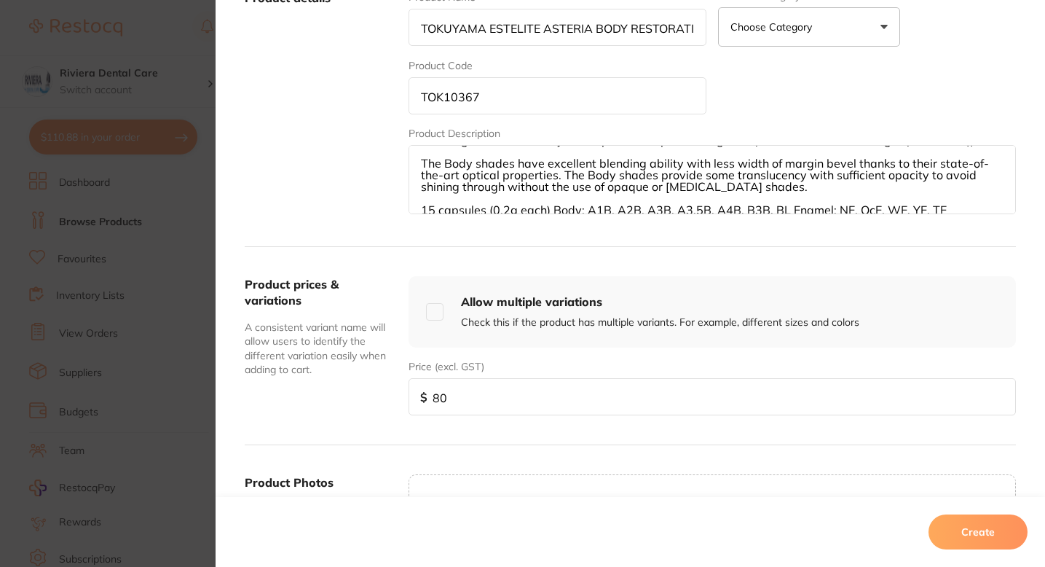
scroll to position [312, 0]
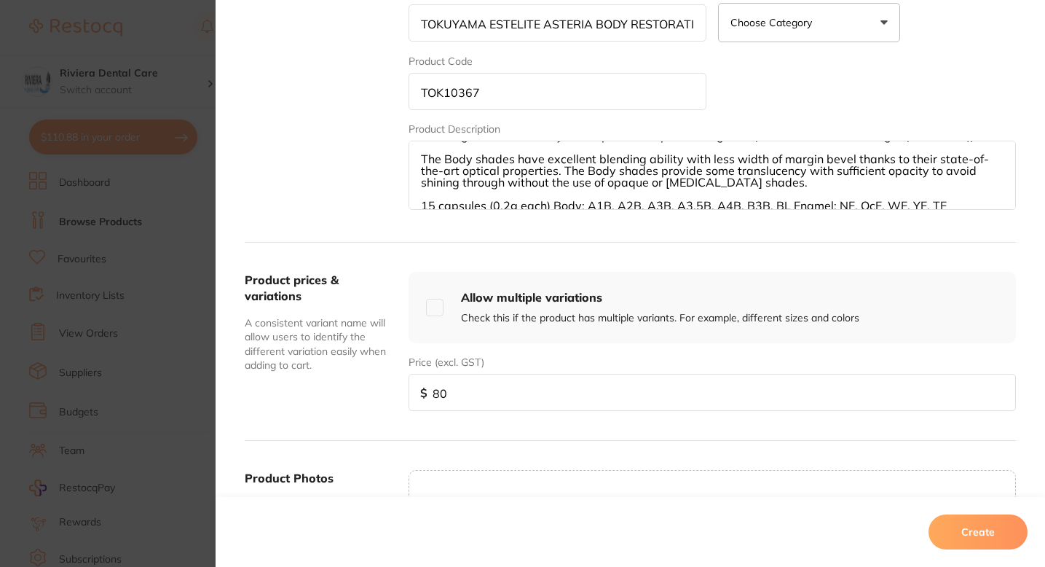
type input "80"
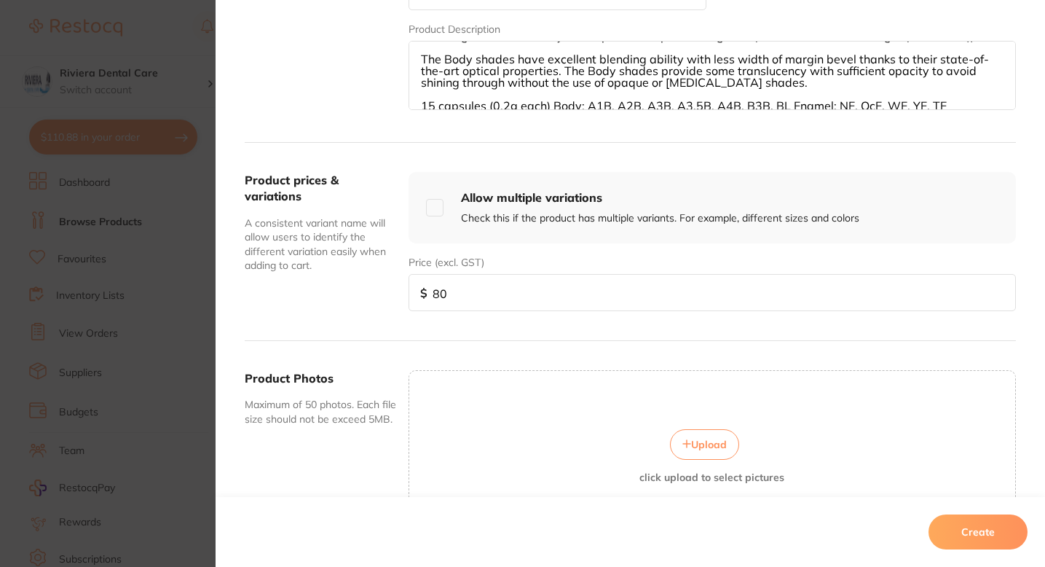
scroll to position [436, 0]
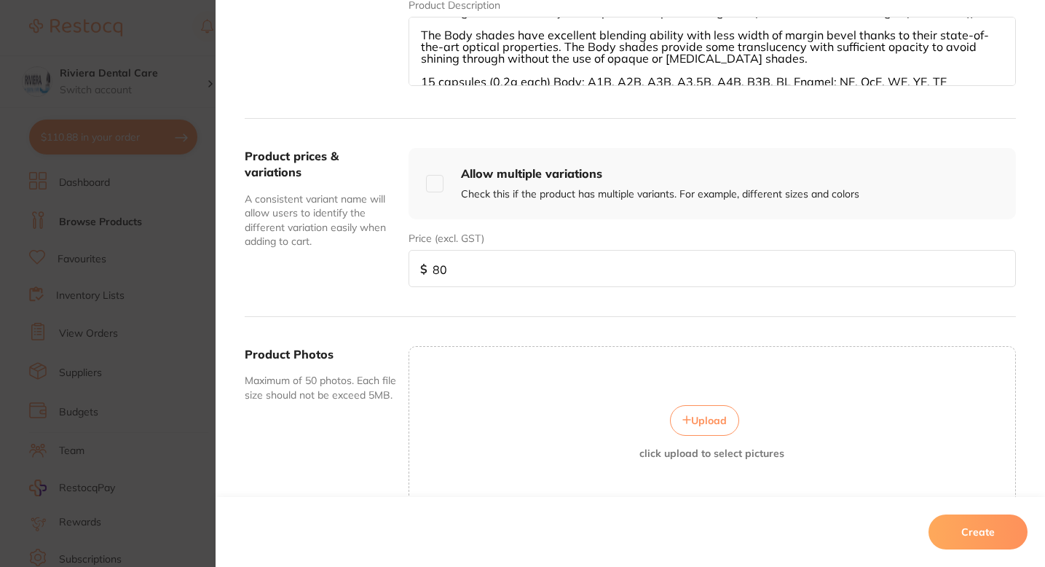
click at [670, 426] on button "Upload" at bounding box center [704, 420] width 69 height 31
click at [961, 532] on button "Create" at bounding box center [978, 531] width 99 height 35
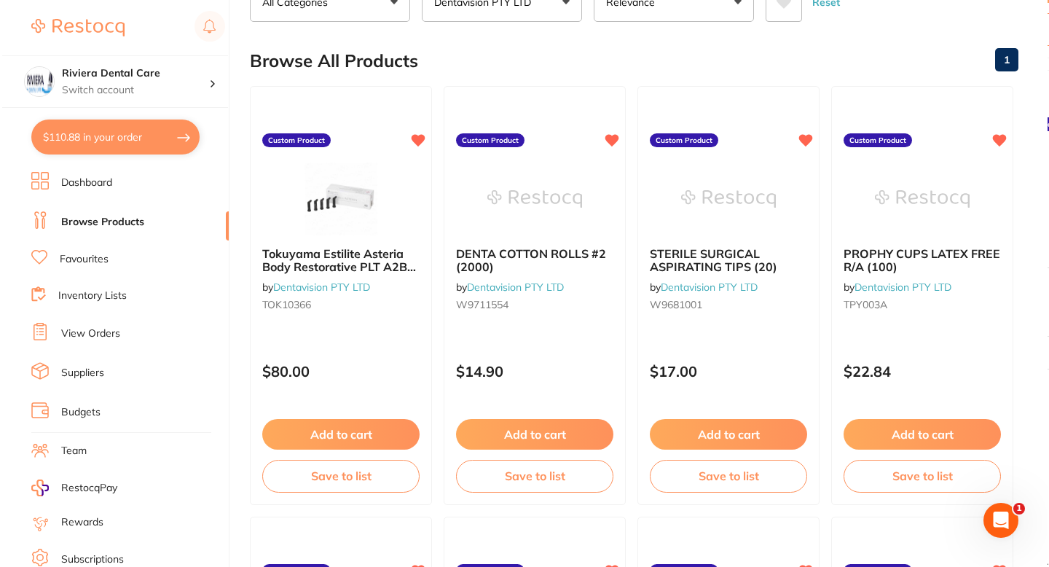
scroll to position [0, 0]
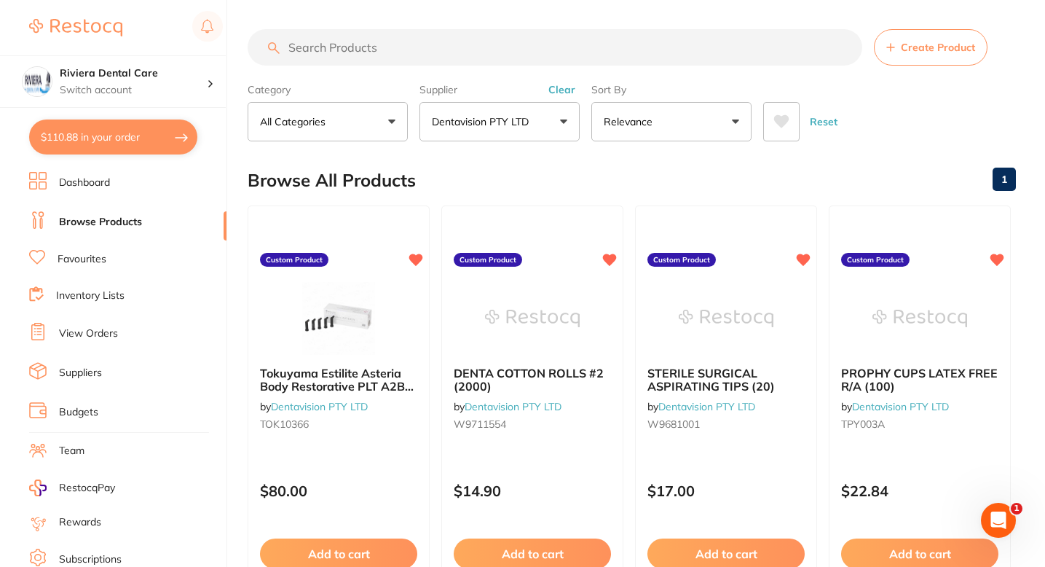
click at [354, 41] on input "search" at bounding box center [555, 47] width 615 height 36
paste input "CRSIG90X130"
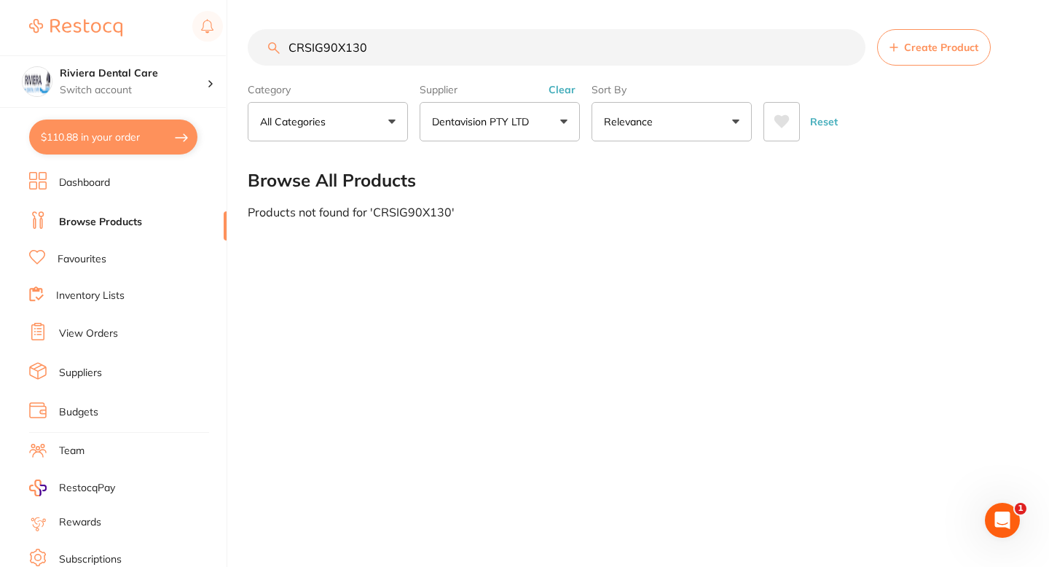
type input "CRSIG90X130"
click at [905, 47] on span "Create Product" at bounding box center [941, 48] width 74 height 12
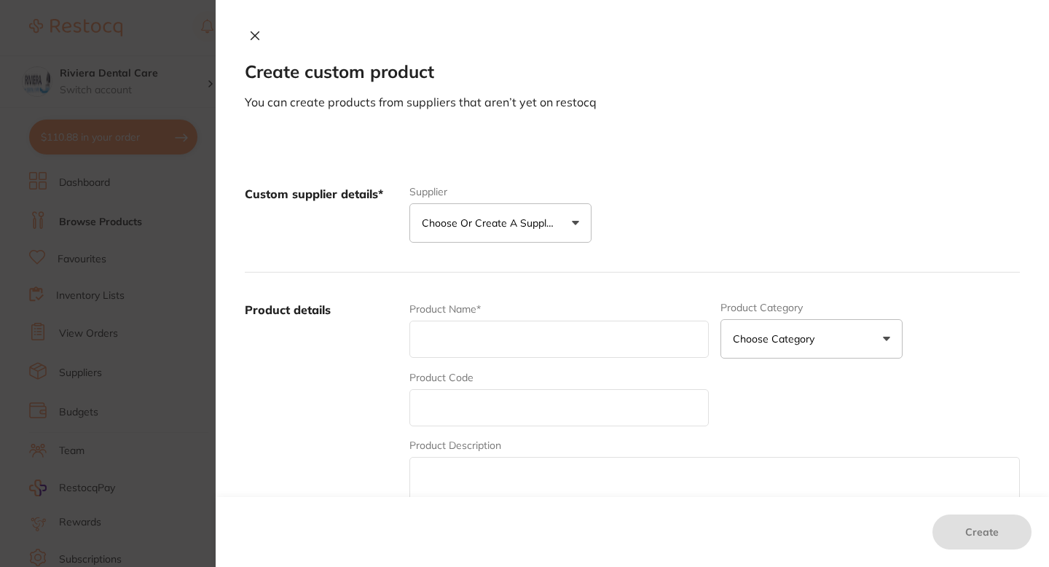
click at [466, 226] on p "Choose or create a supplier" at bounding box center [491, 223] width 138 height 15
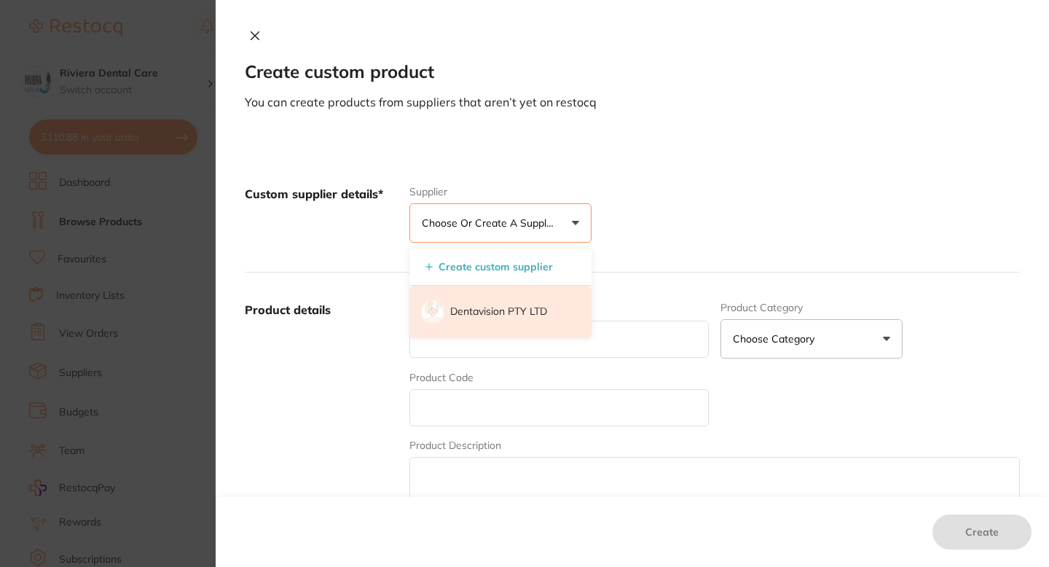
click at [468, 307] on p "Dentavision PTY LTD" at bounding box center [498, 311] width 97 height 15
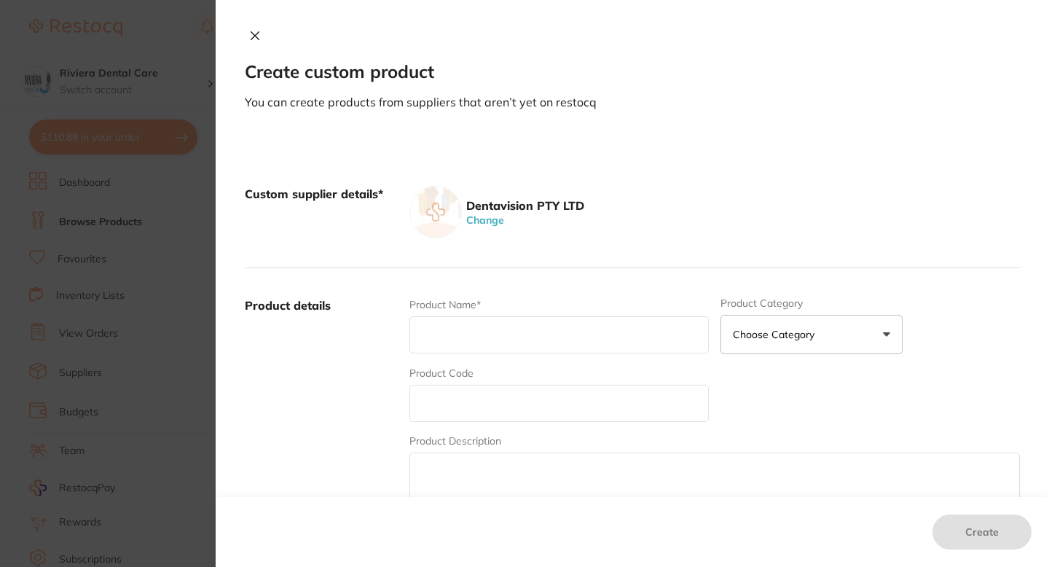
click at [435, 398] on input "text" at bounding box center [558, 403] width 299 height 37
paste input "CRSIG90X130"
type input "CRSIG90X130"
click at [520, 312] on div "Product Name*" at bounding box center [558, 325] width 299 height 57
click at [446, 337] on input "text" at bounding box center [558, 334] width 299 height 37
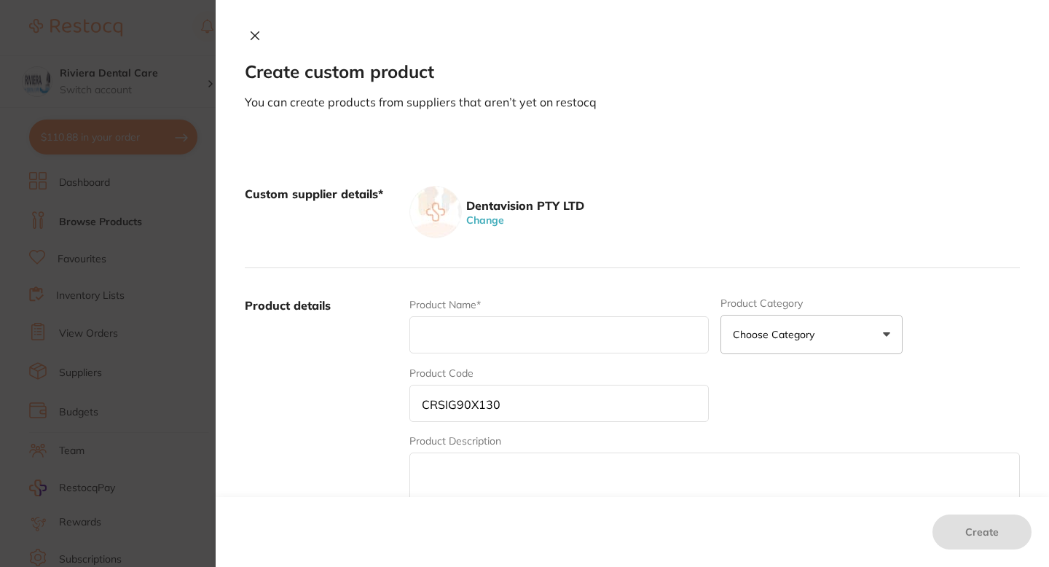
paste input "Self-Seal Sterilisation Pouch"
paste input "200 pack 90mm x 130mm"
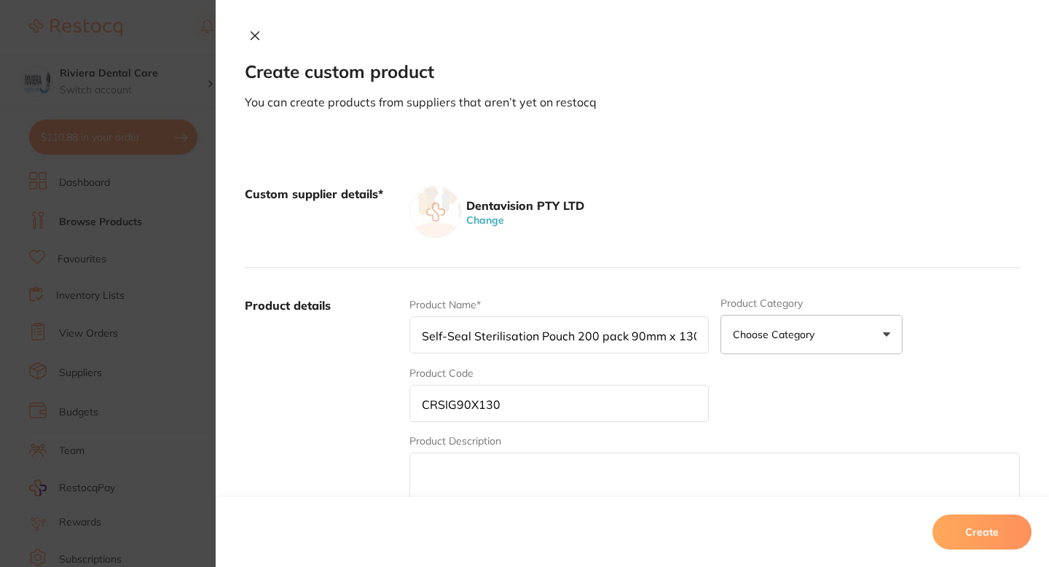
scroll to position [0, 22]
type input "Self-Seal Sterilisation Pouch 200 pack 90mm x 130mm"
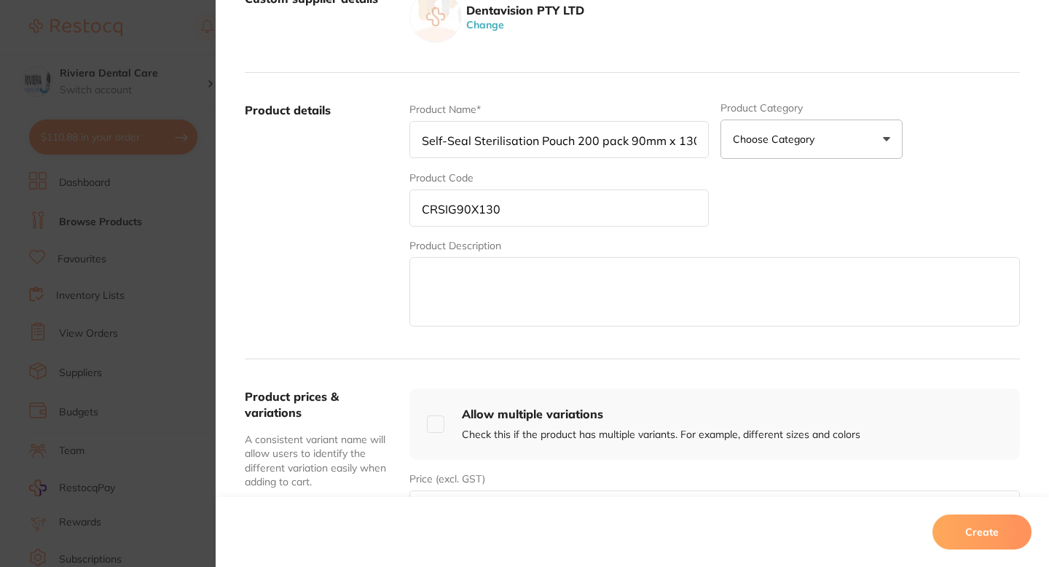
scroll to position [205, 0]
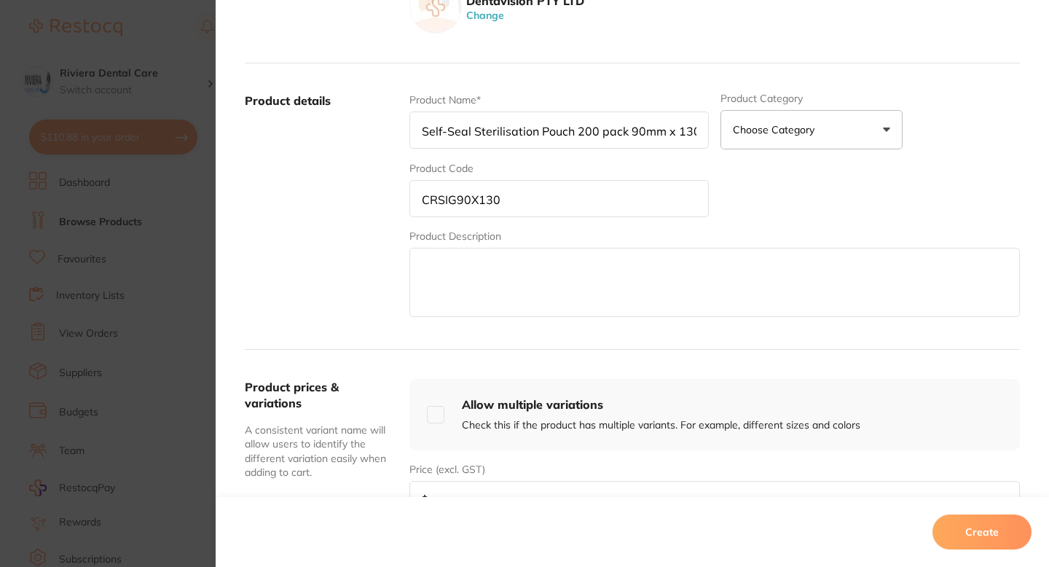
click at [422, 202] on input "CRSIG90X130" at bounding box center [558, 198] width 299 height 37
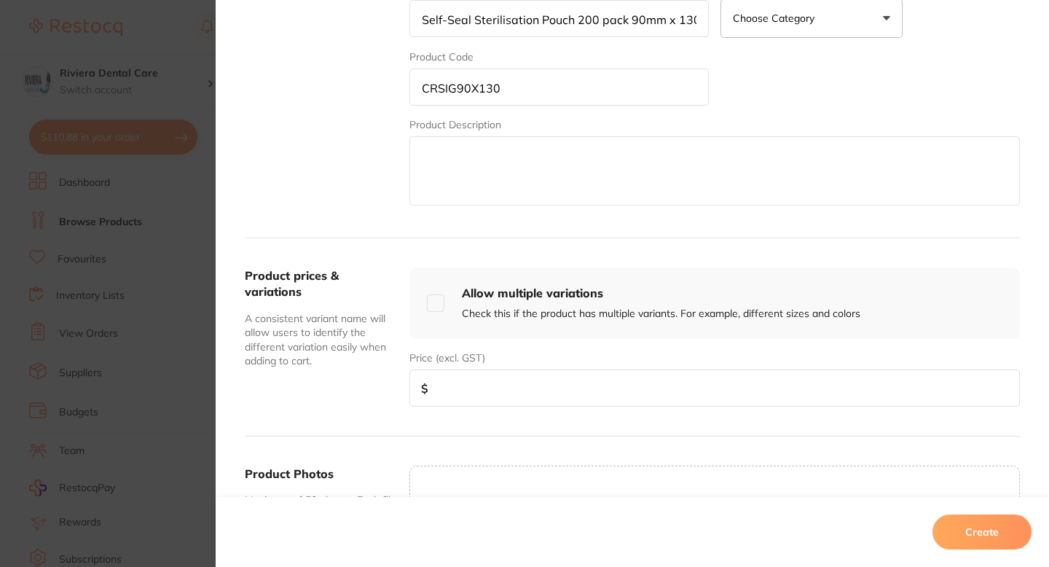
scroll to position [346, 0]
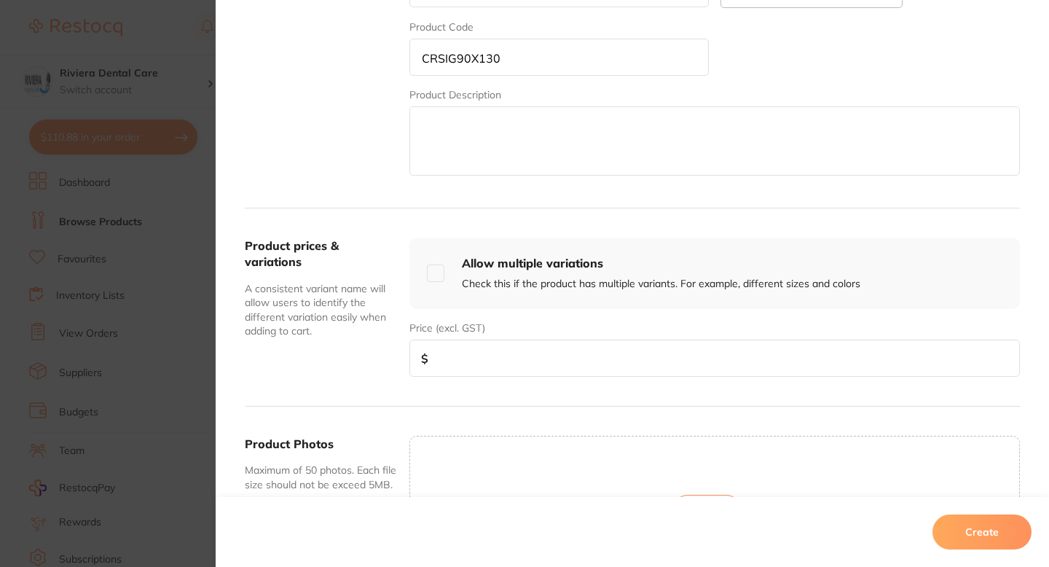
click at [510, 353] on input "number" at bounding box center [714, 357] width 610 height 37
paste input "8.78"
type input "8.78"
click at [887, 70] on div "Product Name* Self-Seal Sterilisation Pouch 200 pack 90mm x 130mm Product Categ…" at bounding box center [714, 64] width 610 height 227
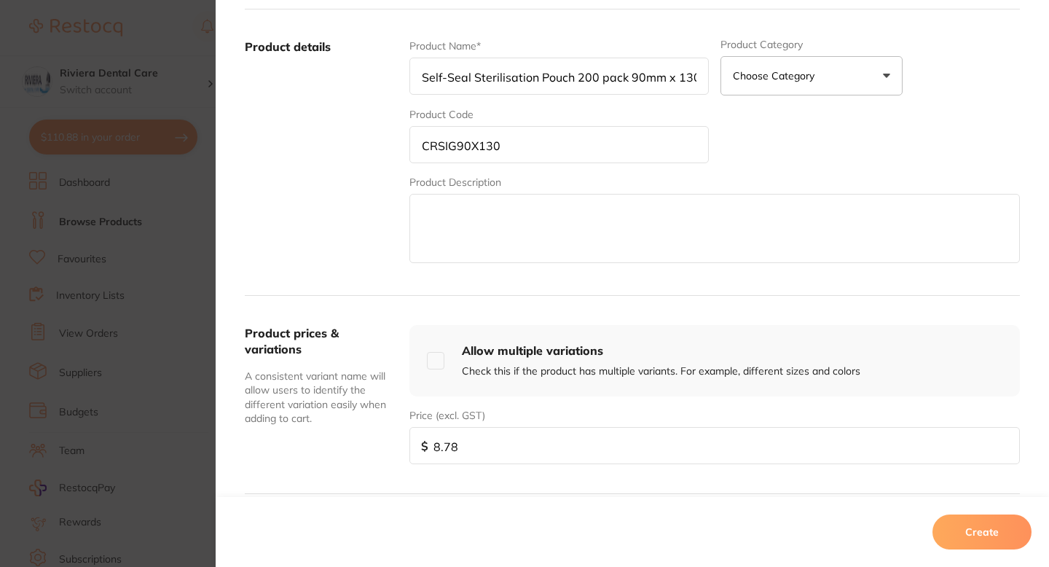
scroll to position [0, 22]
drag, startPoint x: 413, startPoint y: 79, endPoint x: 772, endPoint y: 103, distance: 359.9
click at [774, 104] on div "Product Name* Self-Seal Sterilisation Pouch 200 pack 90mm x 130mm Product Categ…" at bounding box center [714, 152] width 610 height 227
click at [628, 78] on input "Self-Seal Sterilisation Pouch 200 pack 90mm x 130mm" at bounding box center [558, 76] width 299 height 37
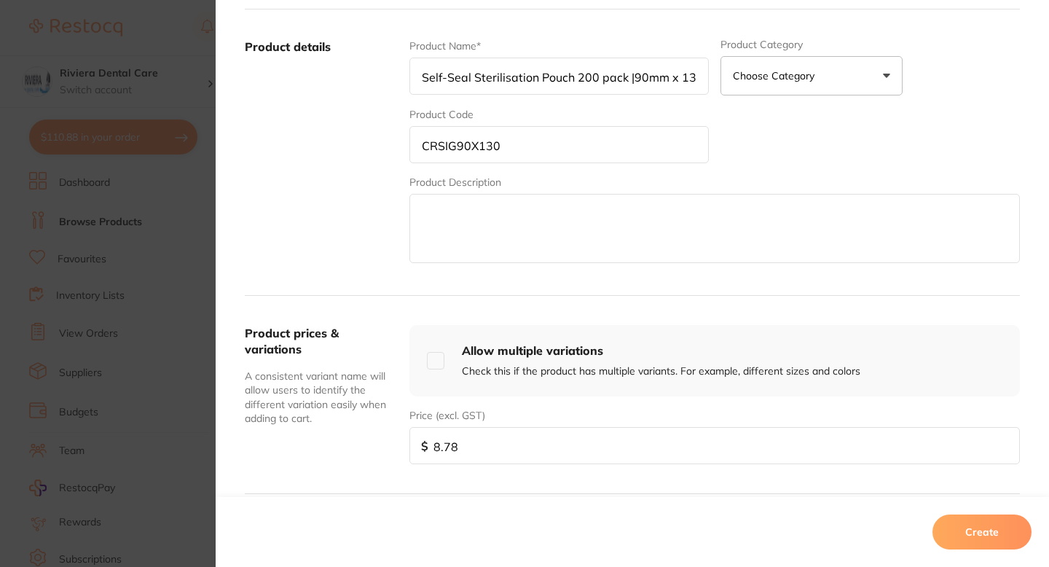
type input "Self-Seal Sterilisation Pouch 200 pack | 90mm x 130mm"
click at [975, 529] on button "Create" at bounding box center [981, 531] width 99 height 35
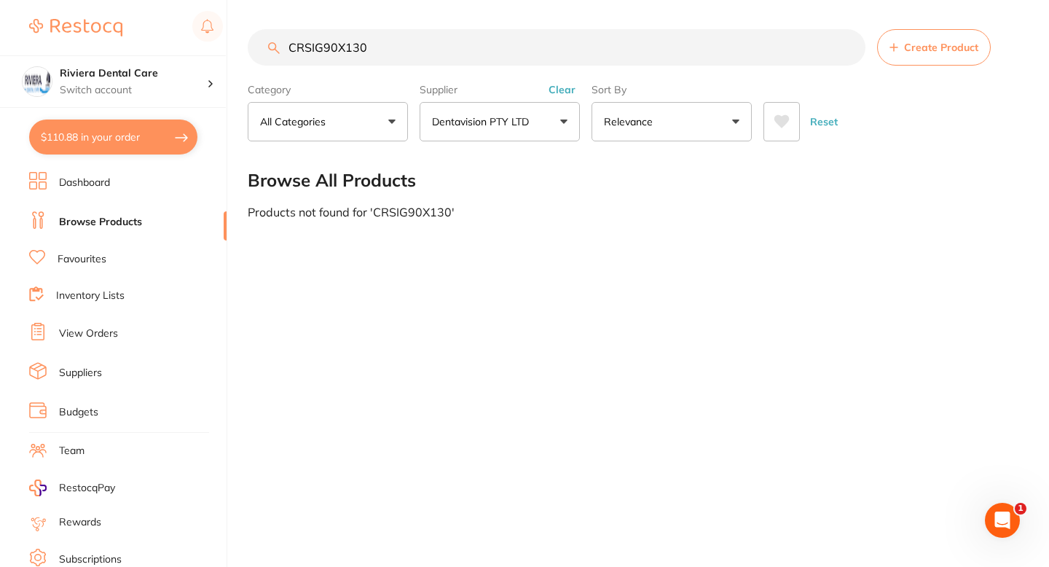
click at [935, 49] on span "Create Product" at bounding box center [941, 48] width 74 height 12
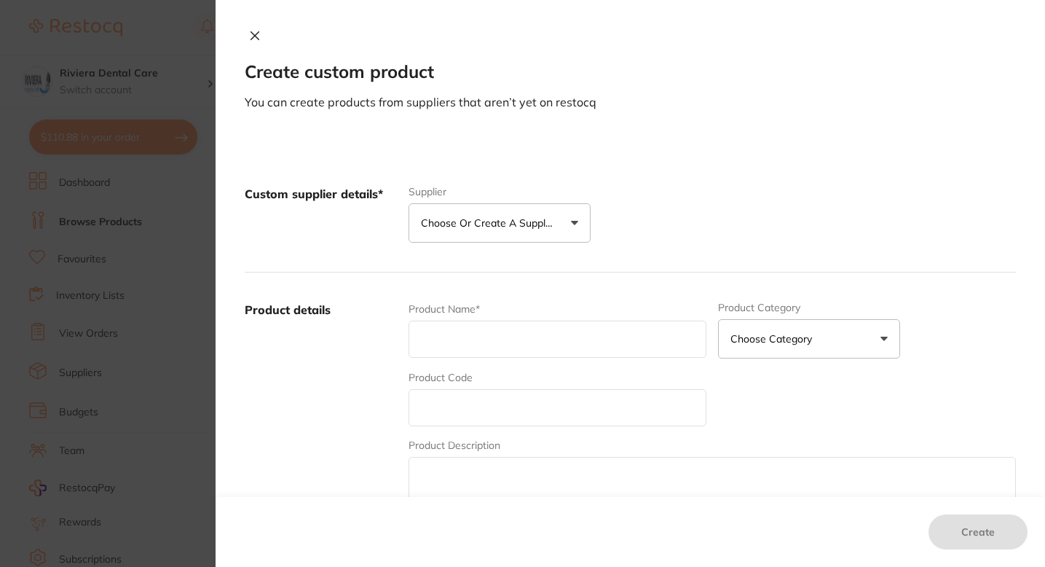
click at [473, 471] on textarea at bounding box center [712, 491] width 607 height 69
paste textarea "Self-Seal Sterilisation Pouch 200 Pack 60mm x 100mm CRSIG60X100"
click at [578, 481] on textarea "Self-Seal Sterilisation Pouch 200 Pack 60mm x 100mm CRSIG60X100" at bounding box center [712, 491] width 607 height 69
drag, startPoint x: 440, startPoint y: 486, endPoint x: 414, endPoint y: 468, distance: 31.9
click at [414, 468] on textarea "Self-Seal Sterilisation Pouch 200 Pack 60mm x 100mm CRSIG60X100" at bounding box center [712, 491] width 607 height 69
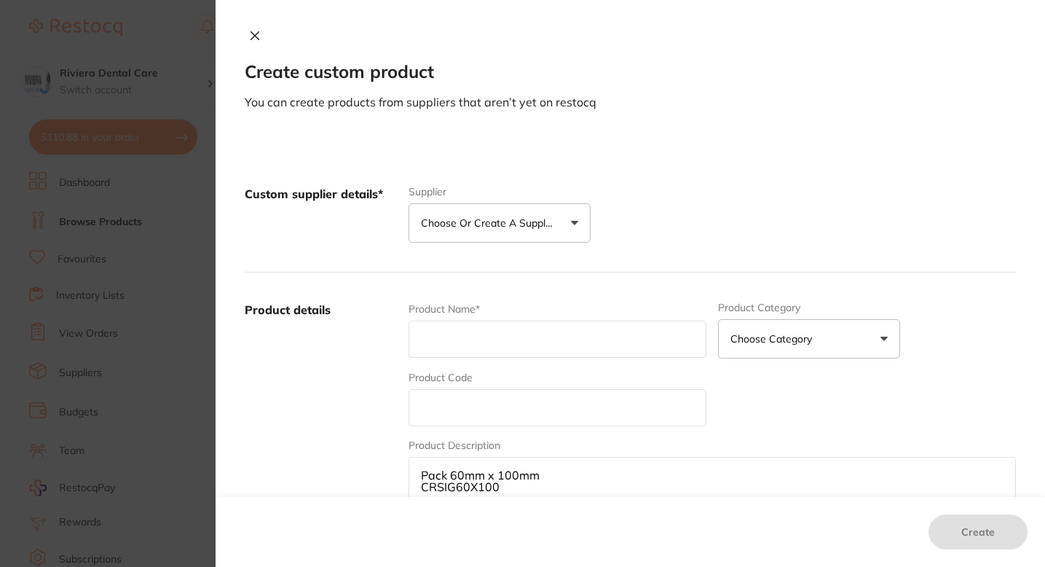
type textarea "Pack 60mm x 100mm CRSIG60X100"
click at [442, 227] on p "Choose or create a supplier" at bounding box center [490, 223] width 138 height 15
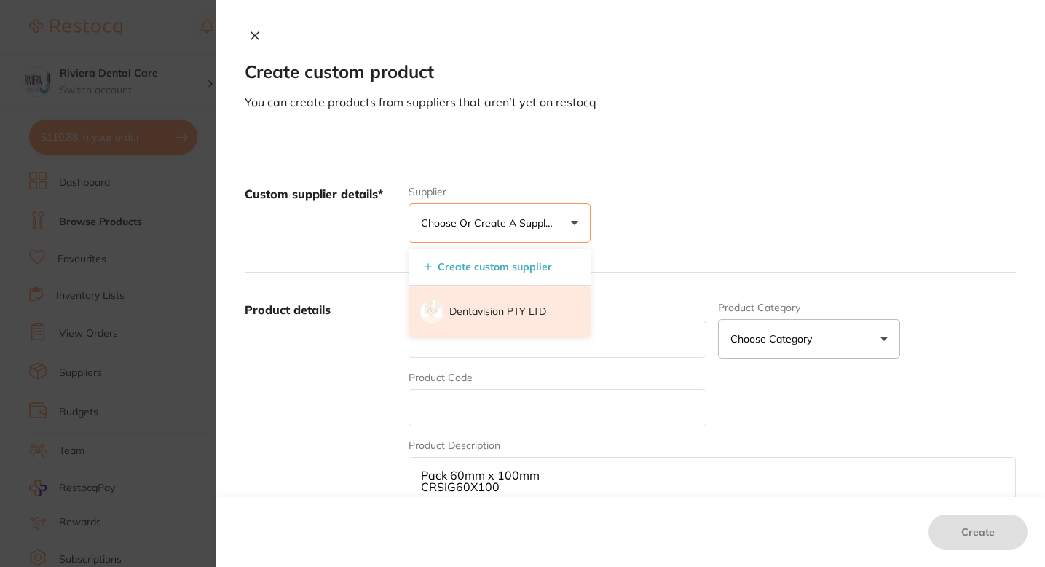
click at [451, 310] on p "Dentavision PTY LTD" at bounding box center [497, 311] width 97 height 15
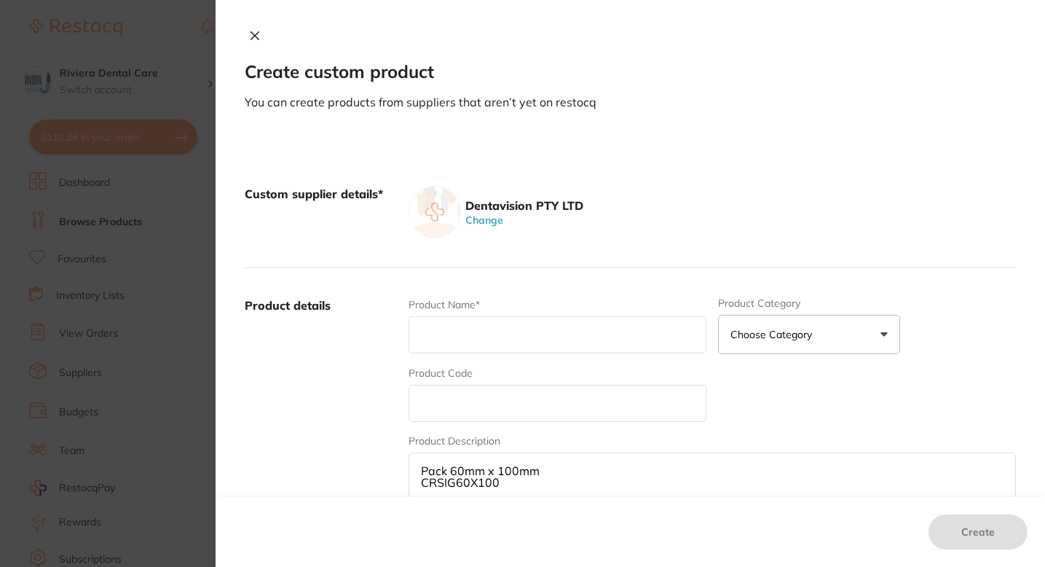
click at [433, 334] on input "text" at bounding box center [558, 334] width 298 height 37
paste input "Self-Seal Sterilisation Pouch 200"
type input "Self-Seal Sterilisation Pouch 200 |"
drag, startPoint x: 539, startPoint y: 471, endPoint x: 404, endPoint y: 468, distance: 134.8
click at [409, 468] on textarea "Pack 60mm x 100mm CRSIG60X100" at bounding box center [712, 486] width 607 height 69
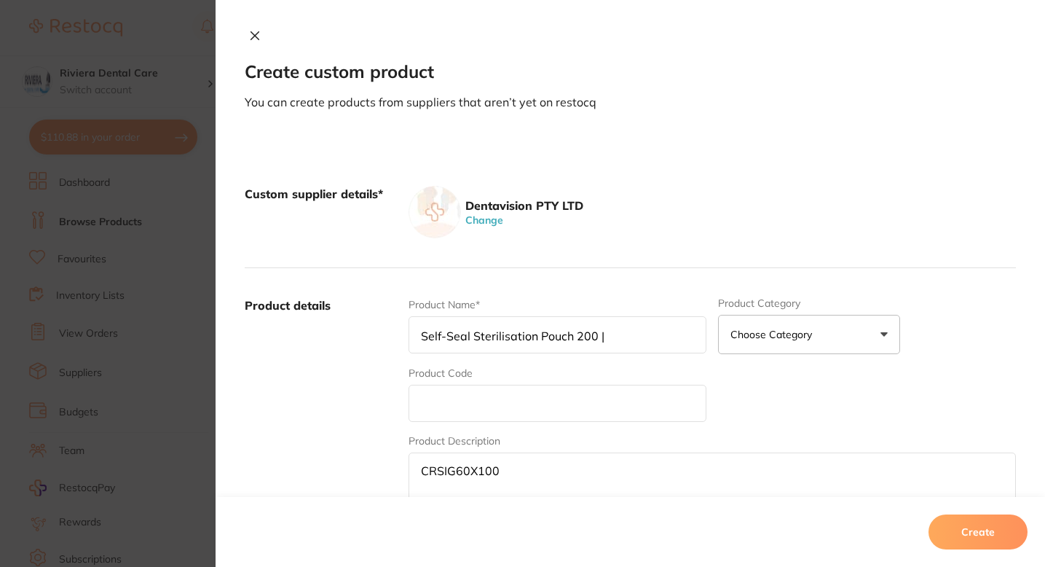
type textarea "CRSIG60X100"
click at [610, 339] on input "Self-Seal Sterilisation Pouch 200 |" at bounding box center [558, 334] width 298 height 37
paste input "Pack 60mm x 100mm"
click at [573, 338] on input "Self-Seal Sterilisation Pouch 200 | Pack 60mm x 100mm" at bounding box center [558, 334] width 298 height 37
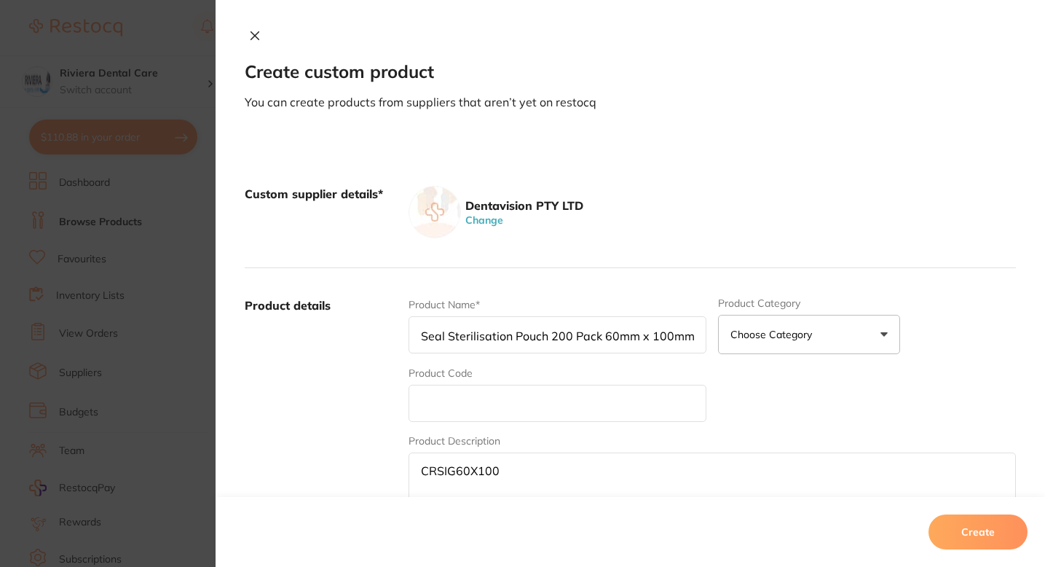
scroll to position [0, 23]
click at [602, 339] on input "Self-Seal Sterilisation Pouch 200 Pack 60mm x 100mm" at bounding box center [558, 334] width 298 height 37
type input "Self-Seal Sterilisation Pouch 200 Pack | 60mm x 100mm"
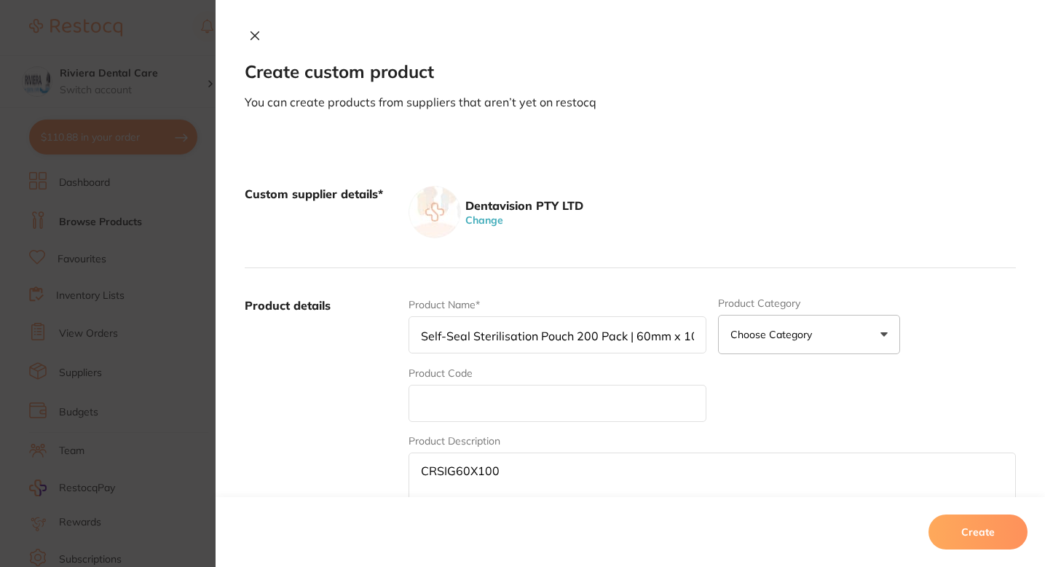
drag, startPoint x: 500, startPoint y: 484, endPoint x: 406, endPoint y: 483, distance: 94.0
click at [409, 483] on textarea "CRSIG60X100" at bounding box center [712, 486] width 607 height 69
click at [424, 407] on input "text" at bounding box center [558, 403] width 298 height 37
paste input "CRSIG60X100"
type input "CRSIG60X100"
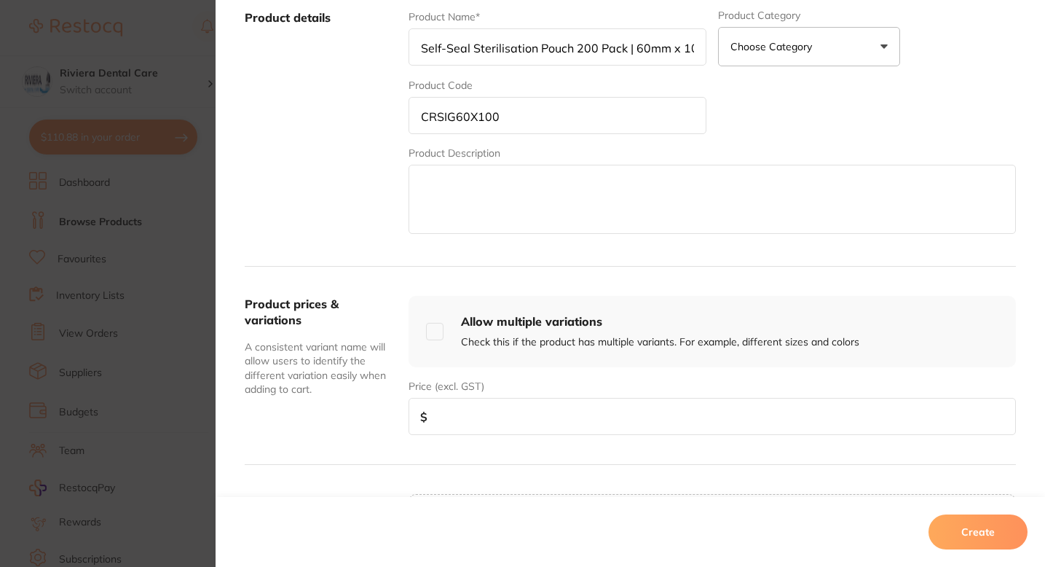
scroll to position [289, 0]
click at [571, 403] on input "number" at bounding box center [712, 414] width 607 height 37
type input "6.74"
click at [964, 532] on button "Create" at bounding box center [978, 531] width 99 height 35
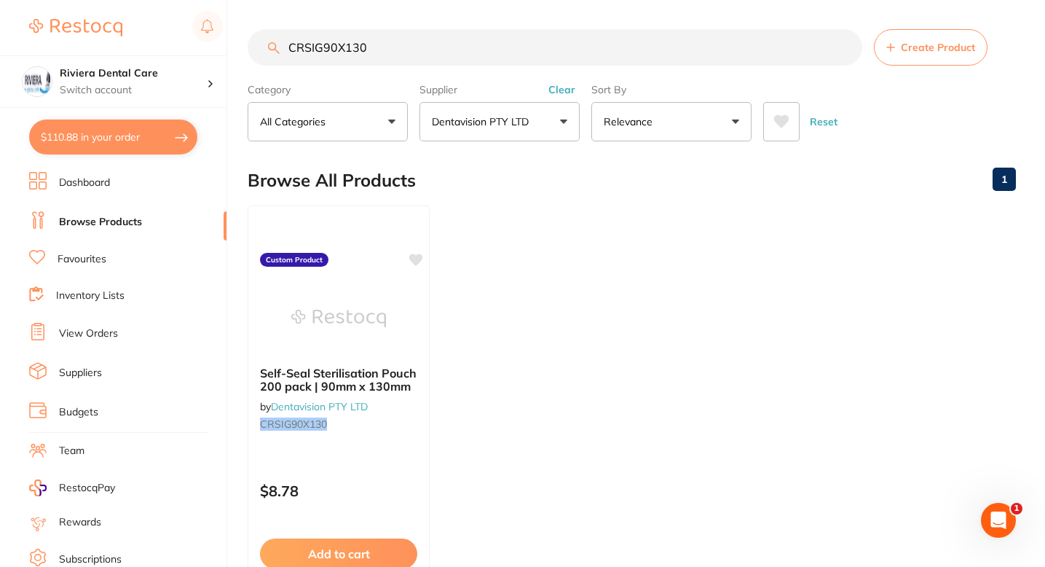
click at [376, 48] on input "CRSIG90X130" at bounding box center [555, 47] width 615 height 36
click at [417, 263] on icon at bounding box center [417, 258] width 14 height 12
drag, startPoint x: 380, startPoint y: 47, endPoint x: 264, endPoint y: 38, distance: 116.2
click at [264, 38] on input "CRSIG90X130" at bounding box center [555, 47] width 615 height 36
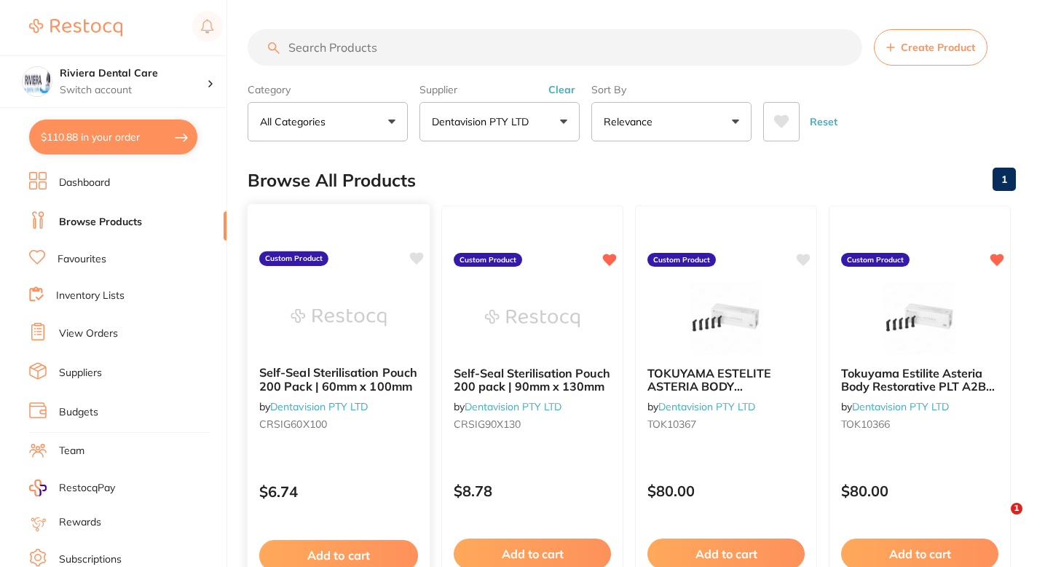
click at [420, 262] on icon at bounding box center [416, 258] width 15 height 15
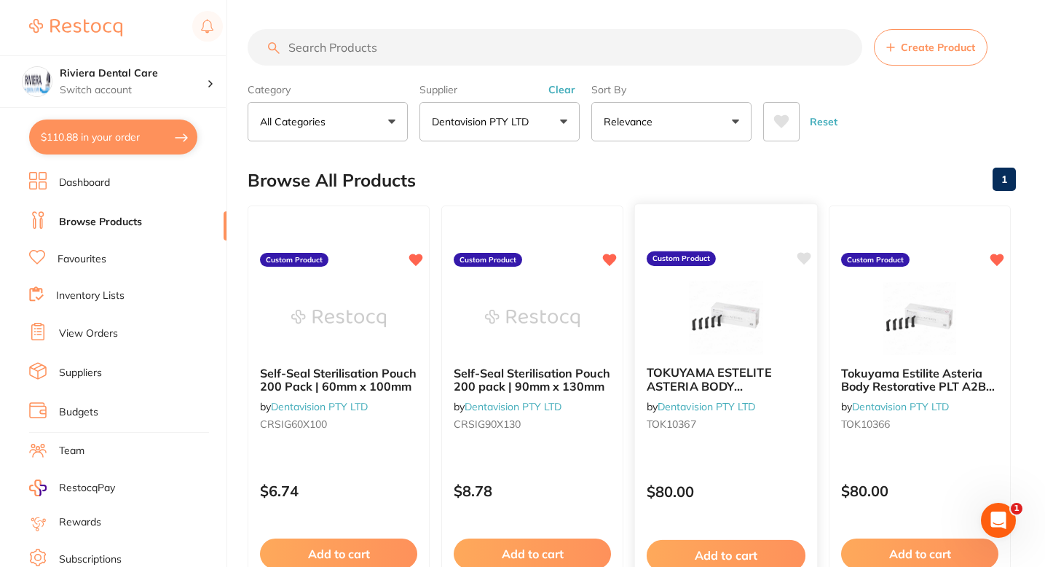
click at [803, 259] on icon at bounding box center [805, 258] width 14 height 12
